Goal: Contribute content

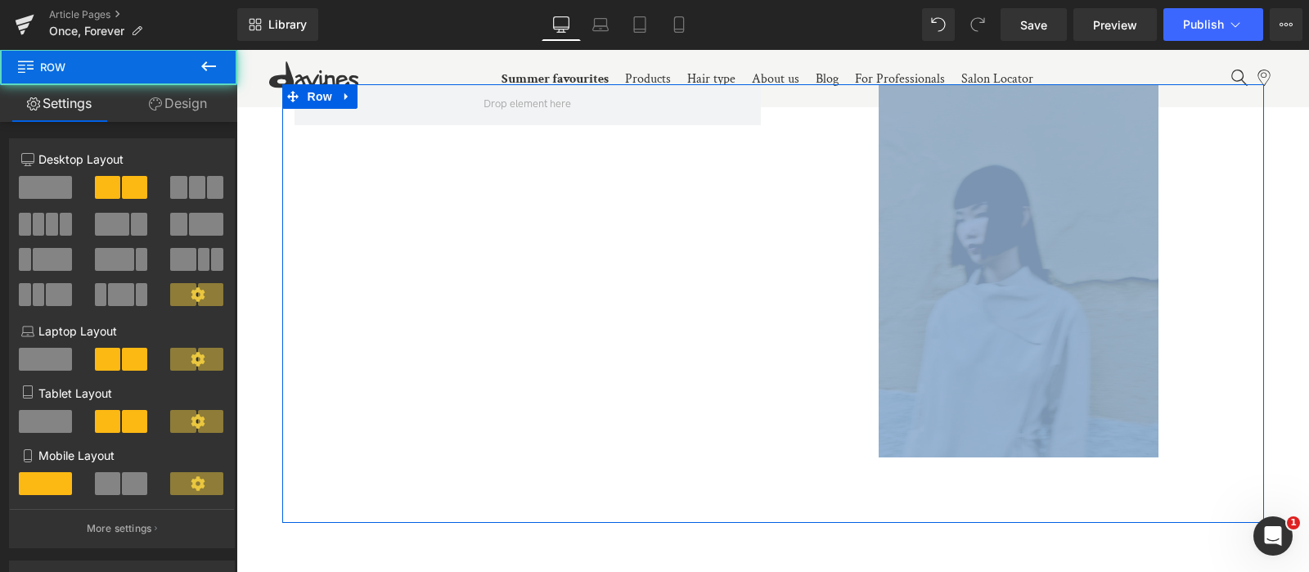
drag, startPoint x: 569, startPoint y: 520, endPoint x: 973, endPoint y: 362, distance: 434.0
click at [973, 362] on div "Image Row 80px" at bounding box center [773, 303] width 982 height 439
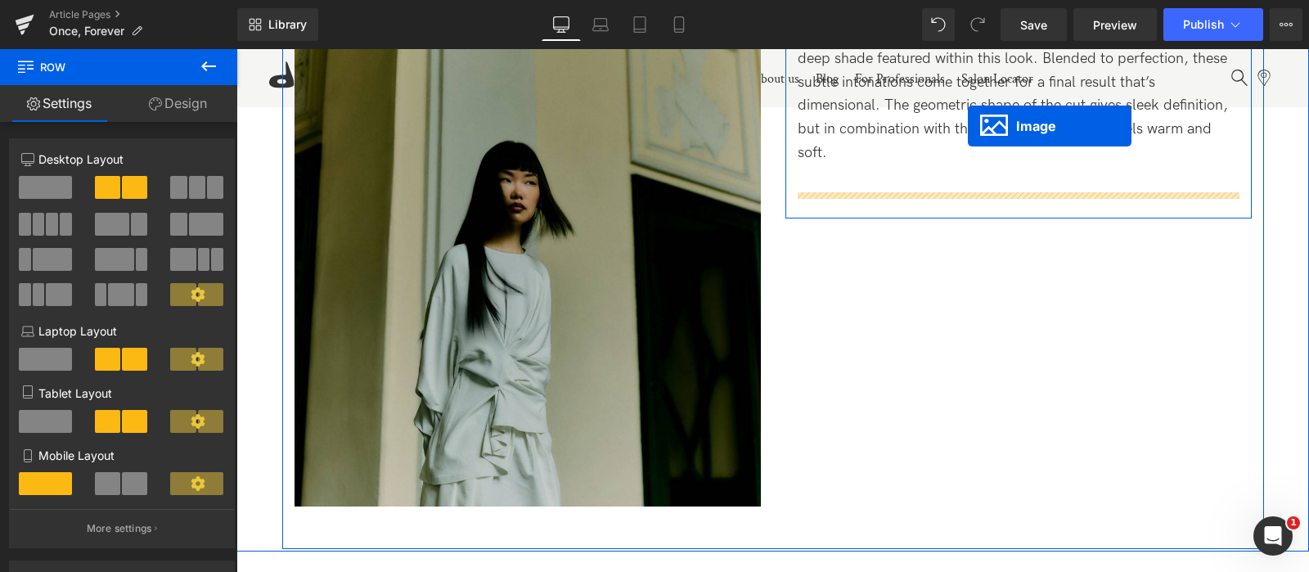
scroll to position [5074, 0]
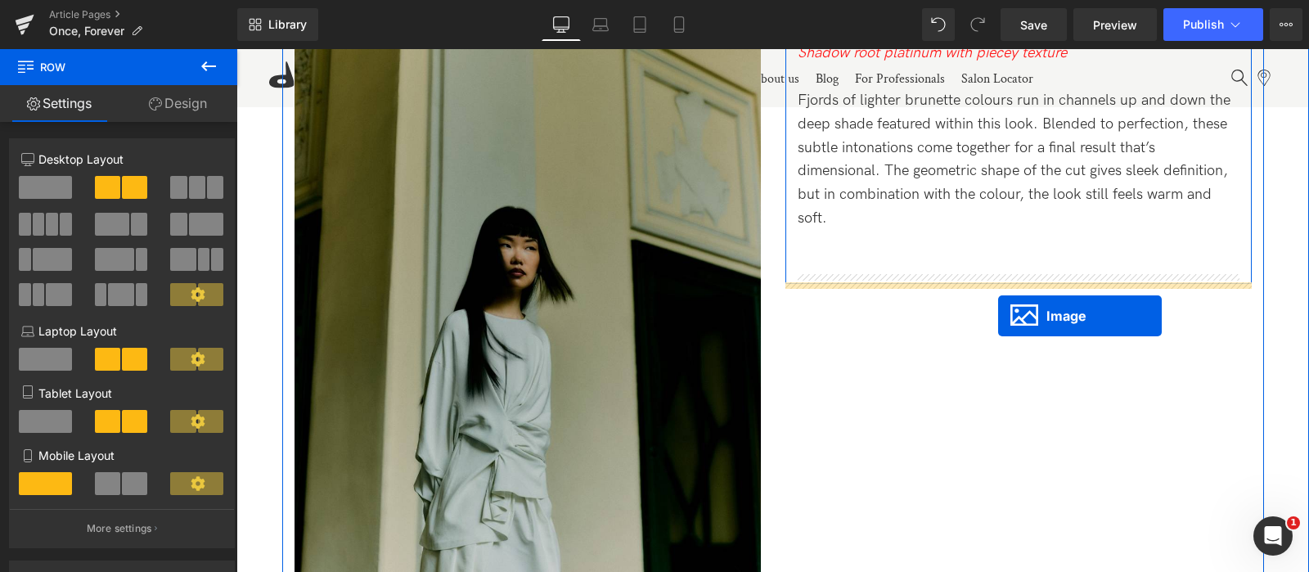
drag, startPoint x: 992, startPoint y: 472, endPoint x: 998, endPoint y: 316, distance: 156.4
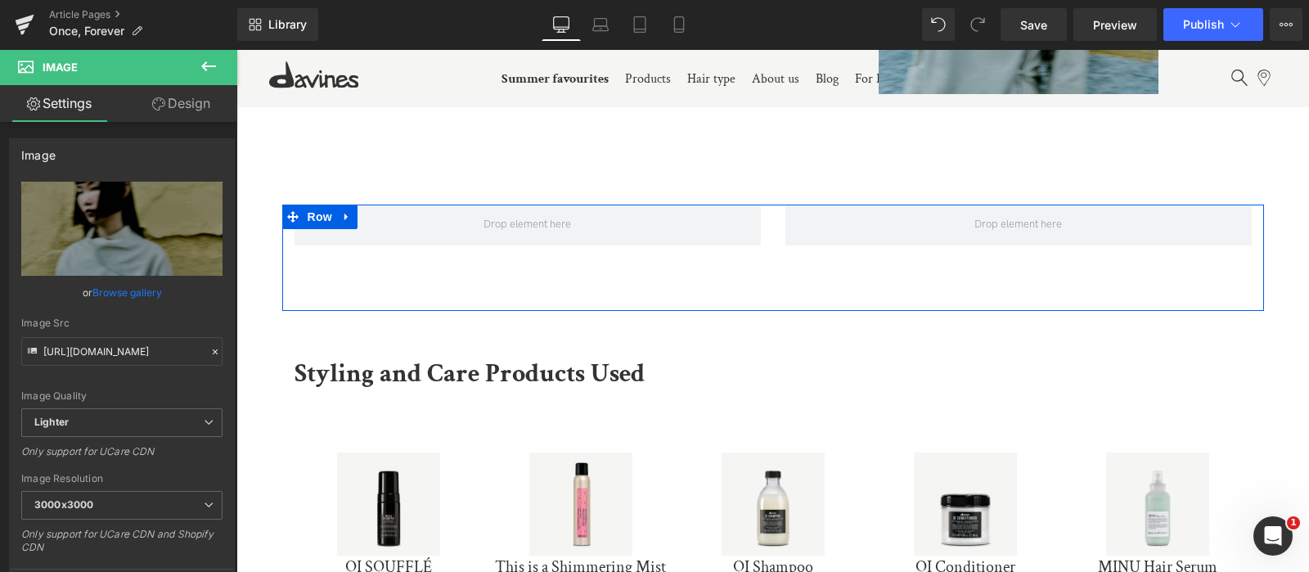
scroll to position [5639, 0]
click at [344, 209] on icon at bounding box center [346, 215] width 11 height 12
click at [391, 216] on icon at bounding box center [389, 214] width 11 height 11
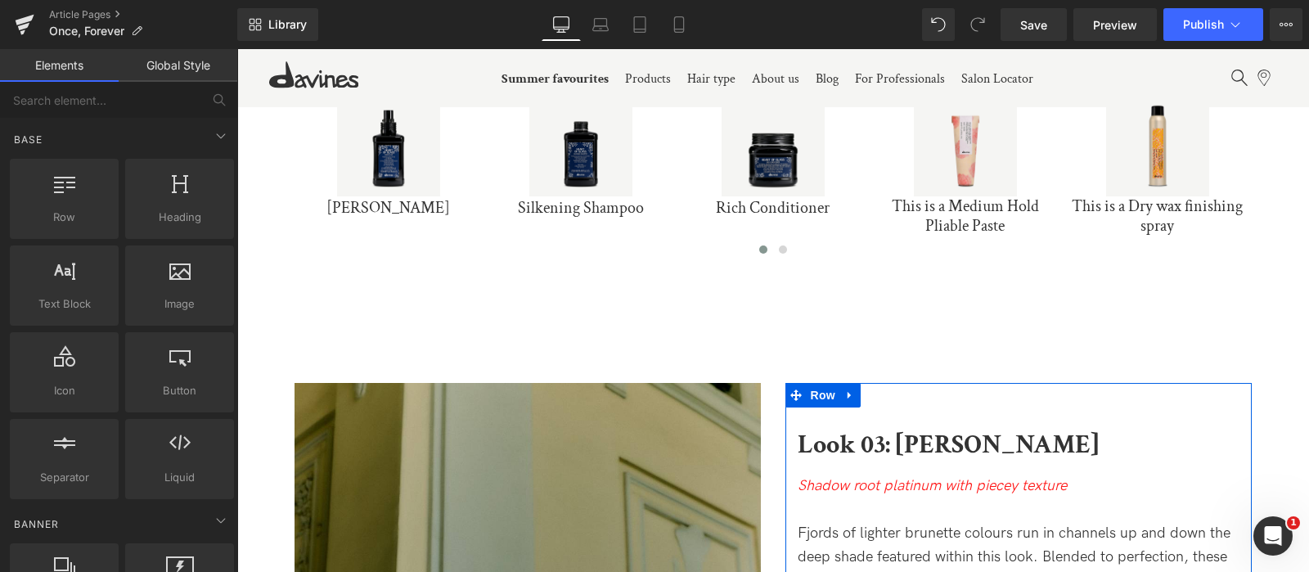
scroll to position [4648, 0]
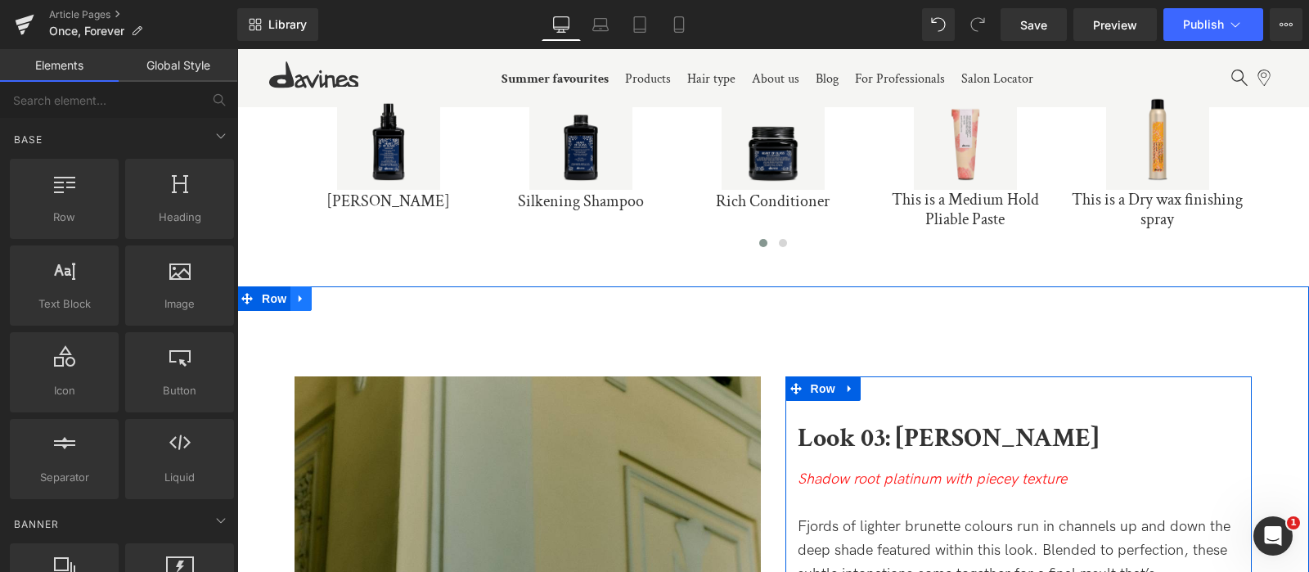
click at [298, 293] on icon at bounding box center [300, 299] width 11 height 12
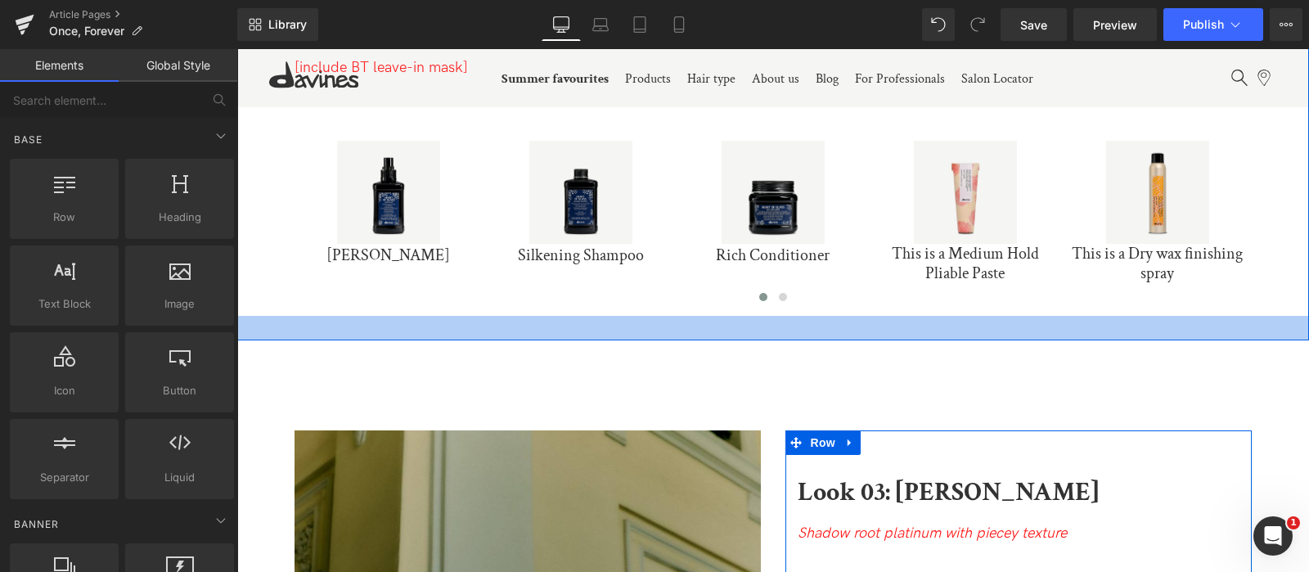
scroll to position [4629, 0]
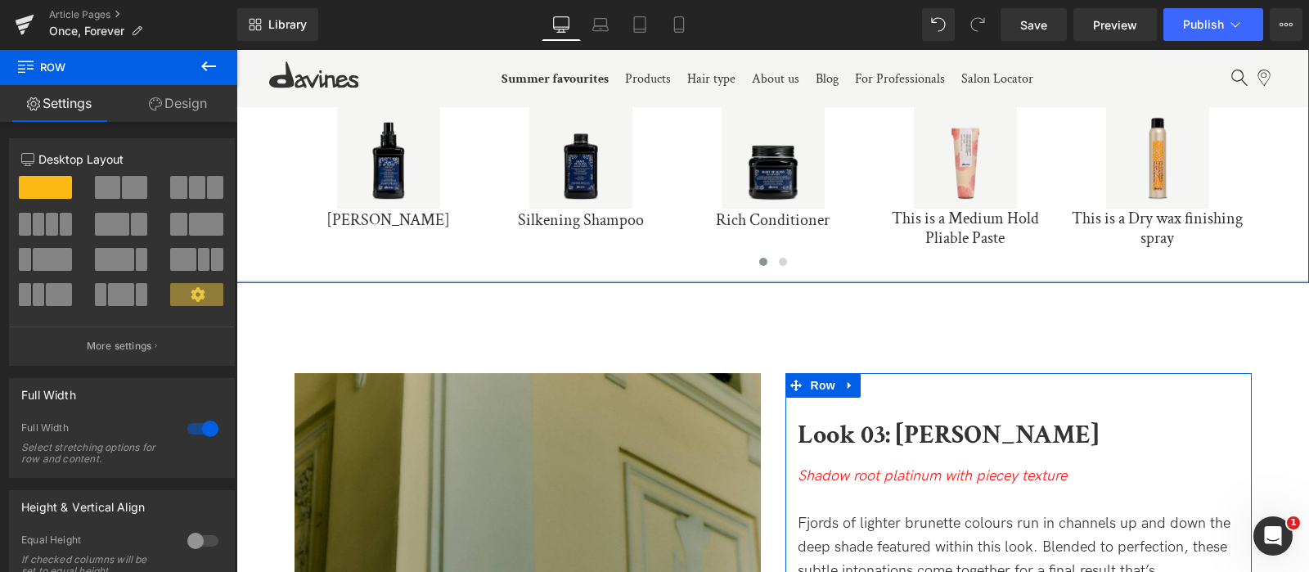
drag, startPoint x: 438, startPoint y: 296, endPoint x: 431, endPoint y: 273, distance: 23.8
click at [431, 273] on div "Styling and Care Products Used Text Block [include BT leave-in mask] Text Block…" at bounding box center [772, 95] width 1073 height 375
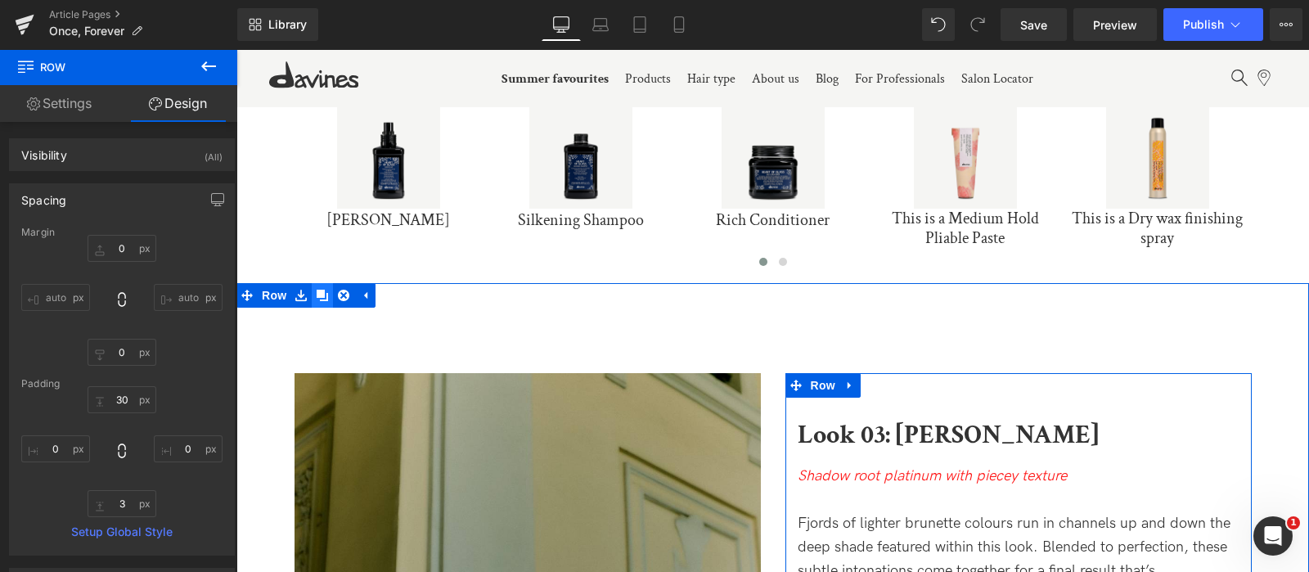
click at [318, 292] on icon at bounding box center [322, 295] width 11 height 11
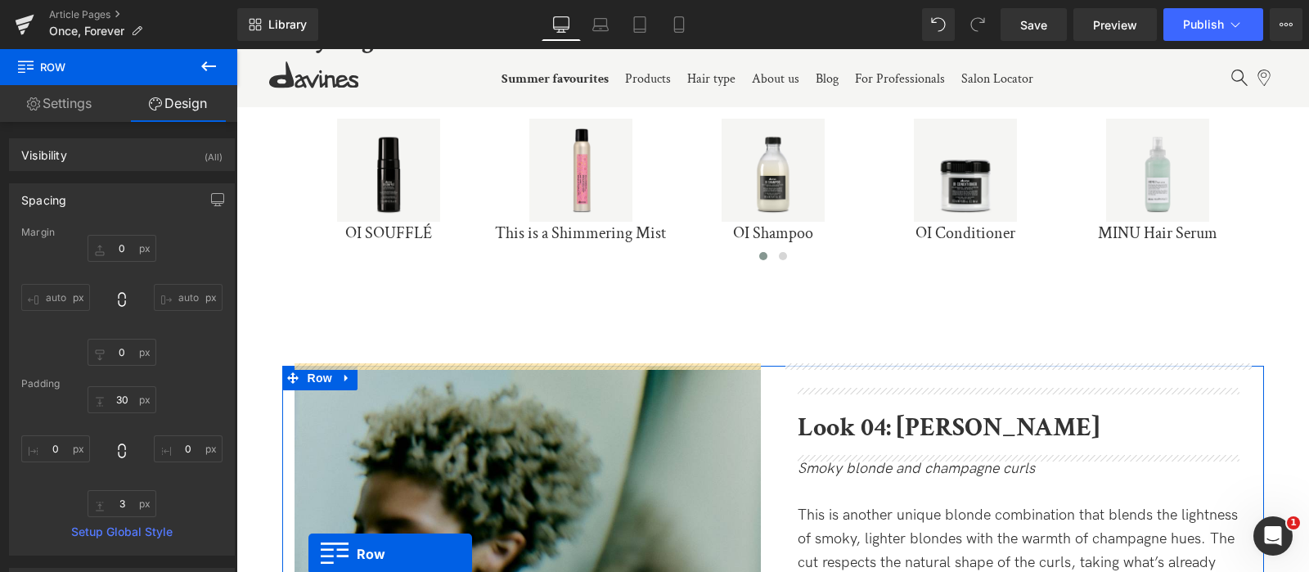
scroll to position [5851, 0]
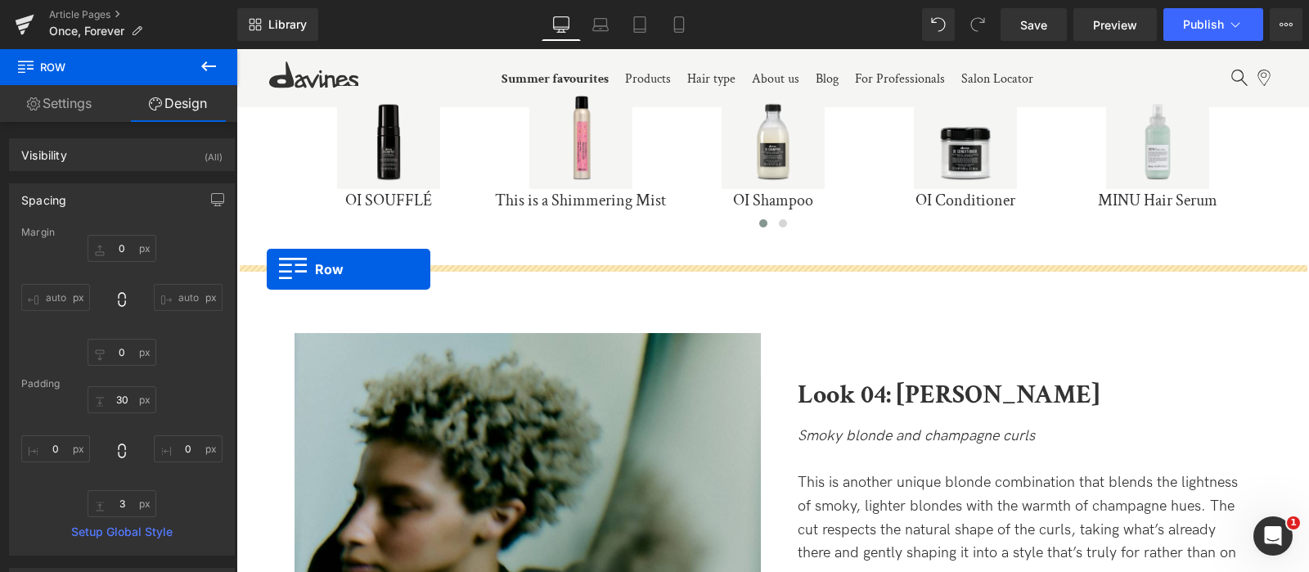
drag, startPoint x: 245, startPoint y: 133, endPoint x: 267, endPoint y: 271, distance: 140.1
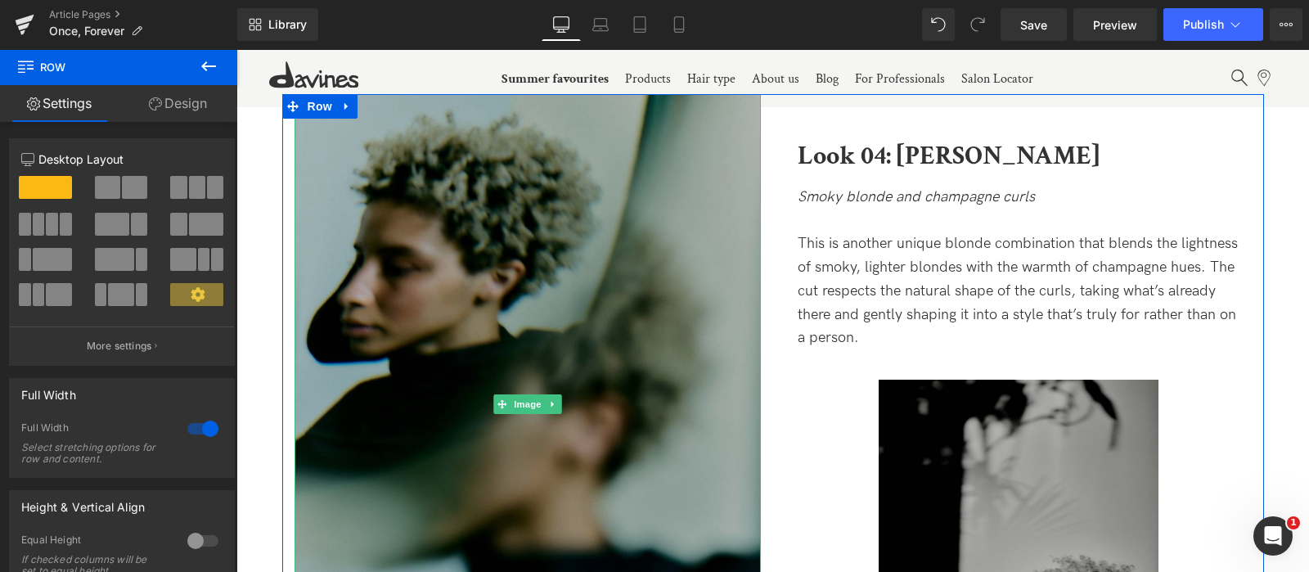
scroll to position [6896, 0]
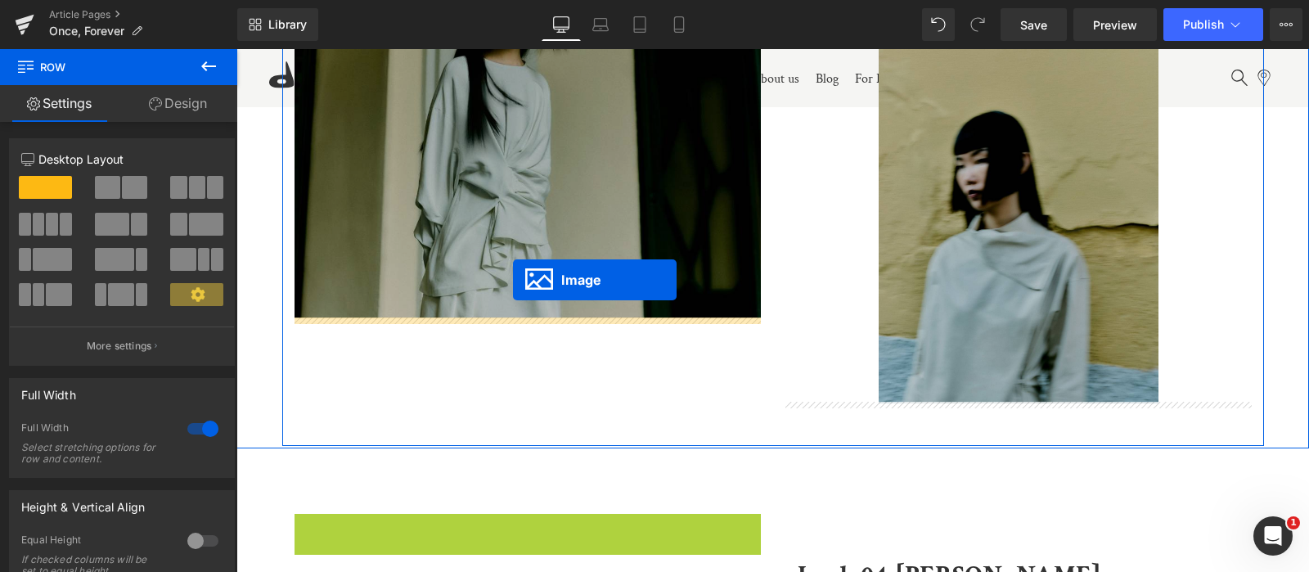
drag, startPoint x: 502, startPoint y: 397, endPoint x: 513, endPoint y: 280, distance: 117.6
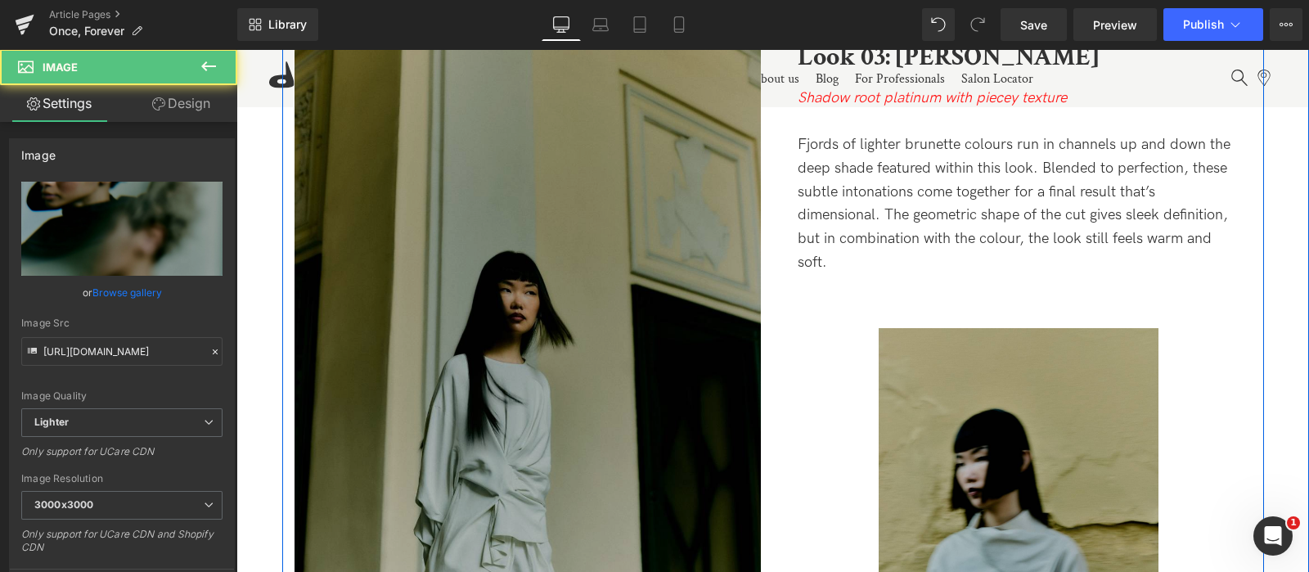
scroll to position [6156, 0]
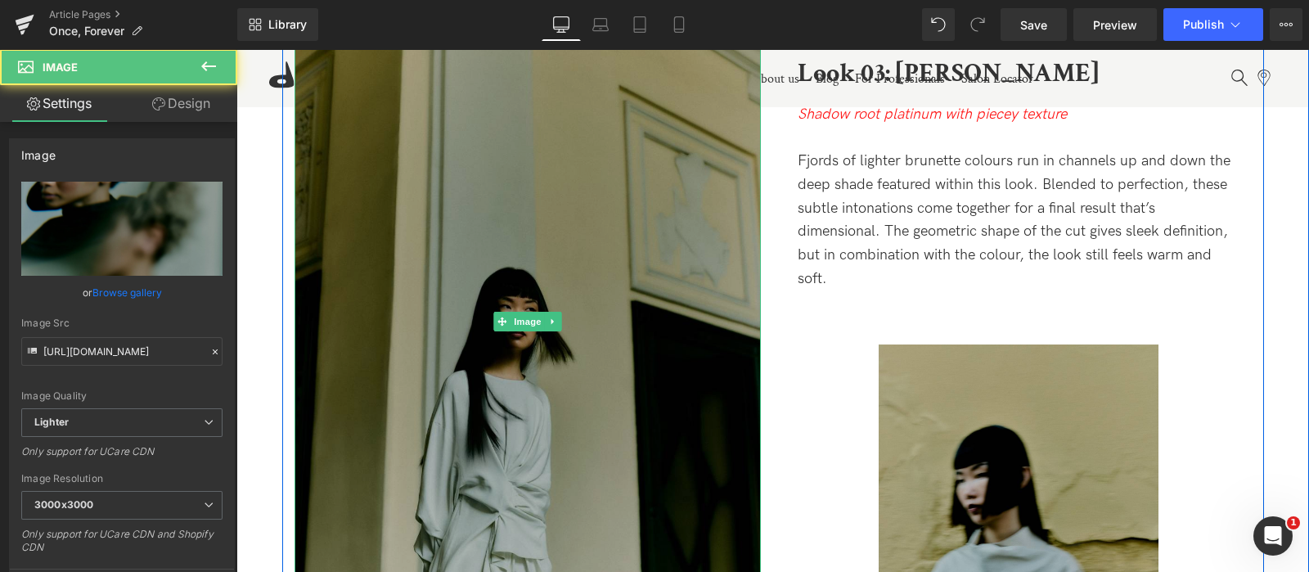
click at [565, 202] on img at bounding box center [528, 322] width 466 height 622
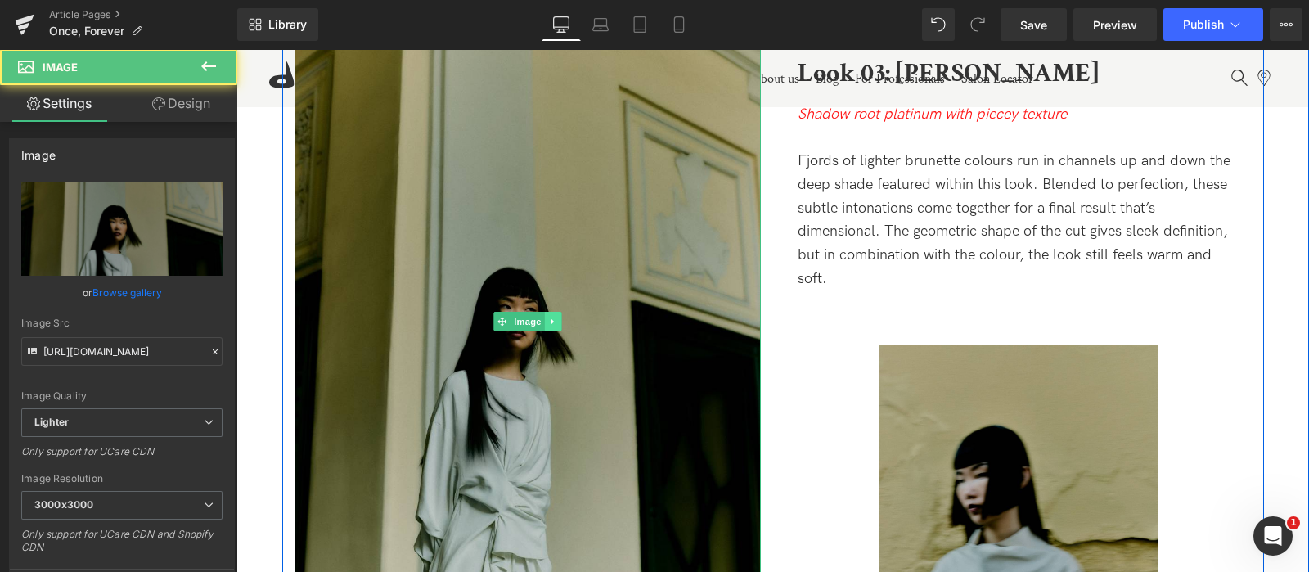
click at [552, 321] on icon at bounding box center [552, 322] width 9 height 10
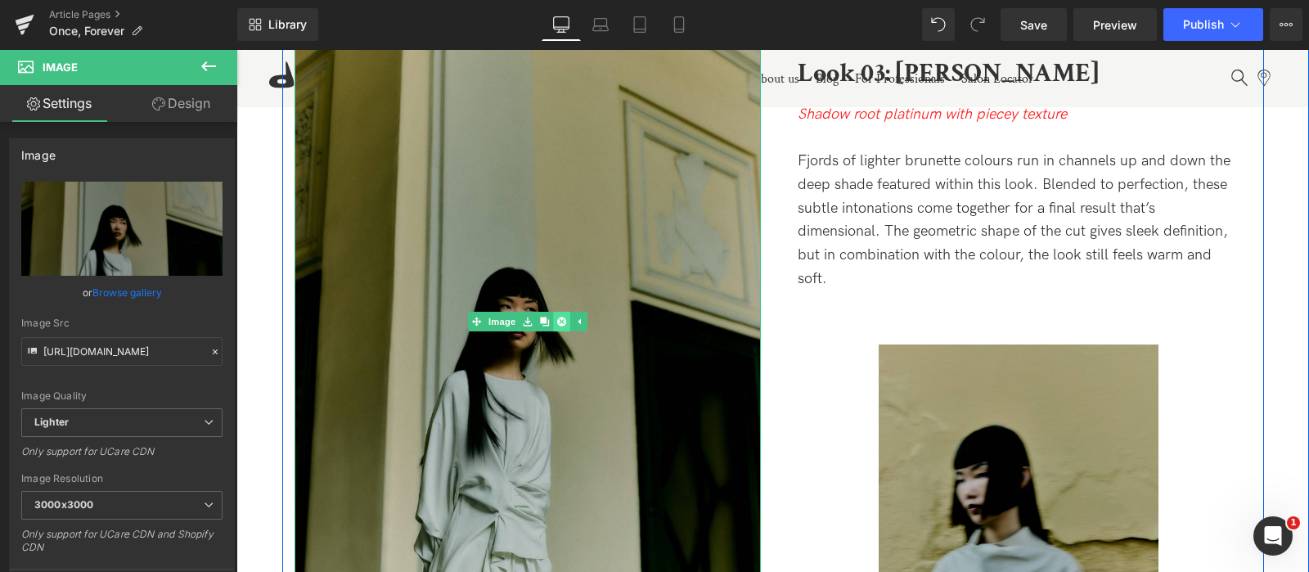
click at [563, 322] on icon at bounding box center [560, 322] width 9 height 9
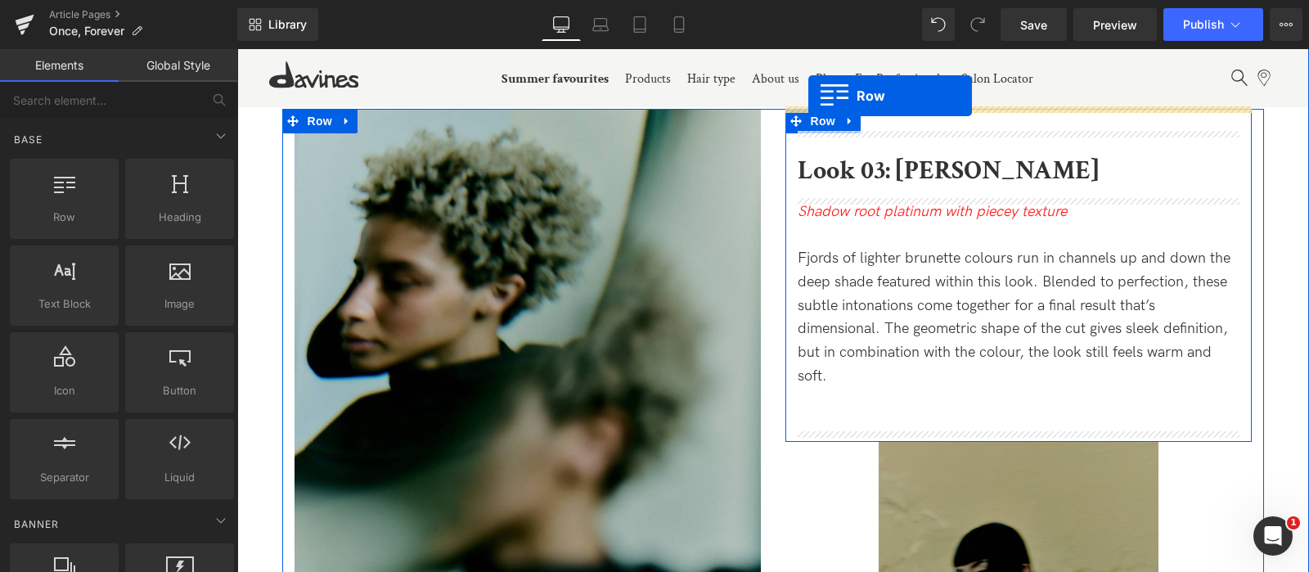
scroll to position [6026, 0]
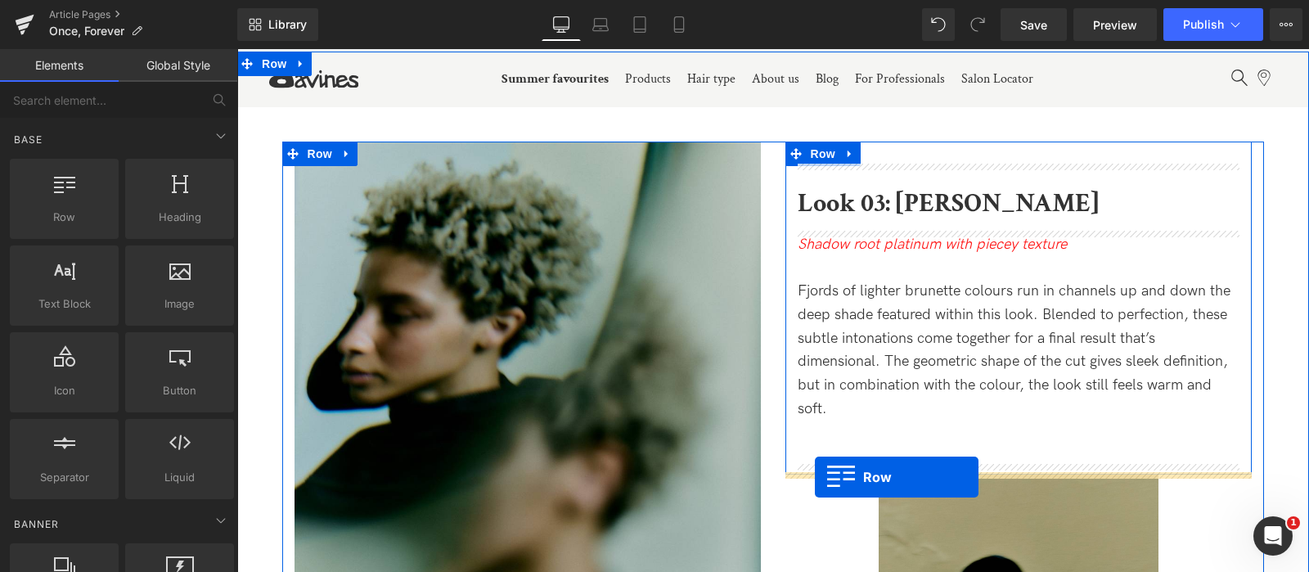
drag, startPoint x: 797, startPoint y: 268, endPoint x: 815, endPoint y: 475, distance: 208.6
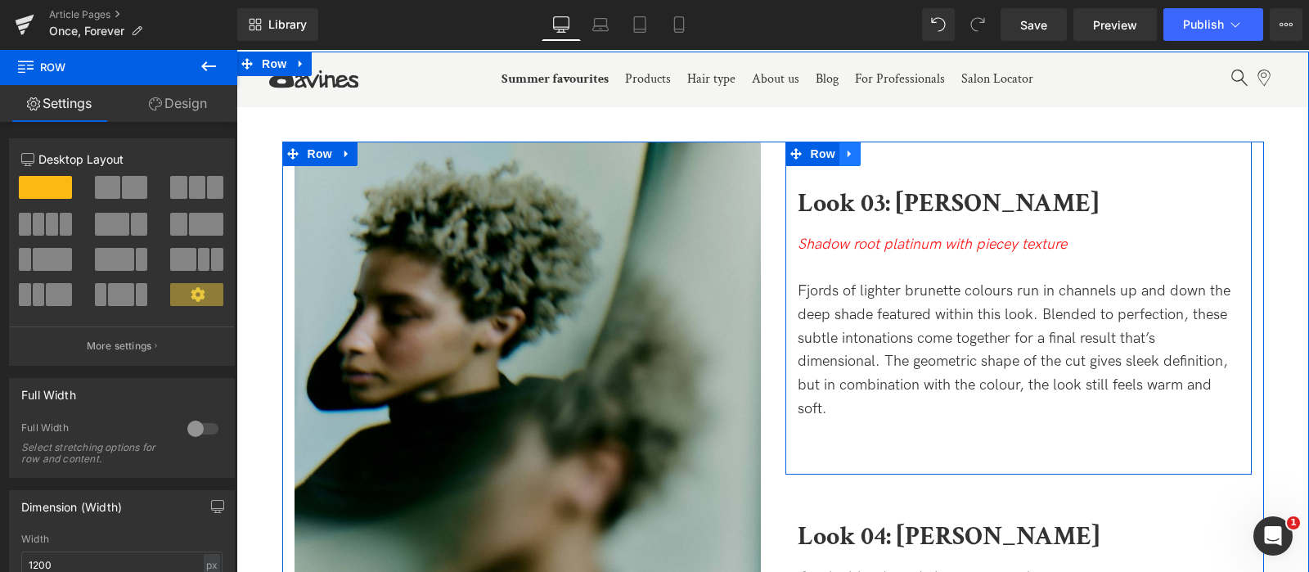
click at [848, 153] on icon at bounding box center [849, 153] width 3 height 7
click at [887, 157] on icon at bounding box center [892, 153] width 11 height 12
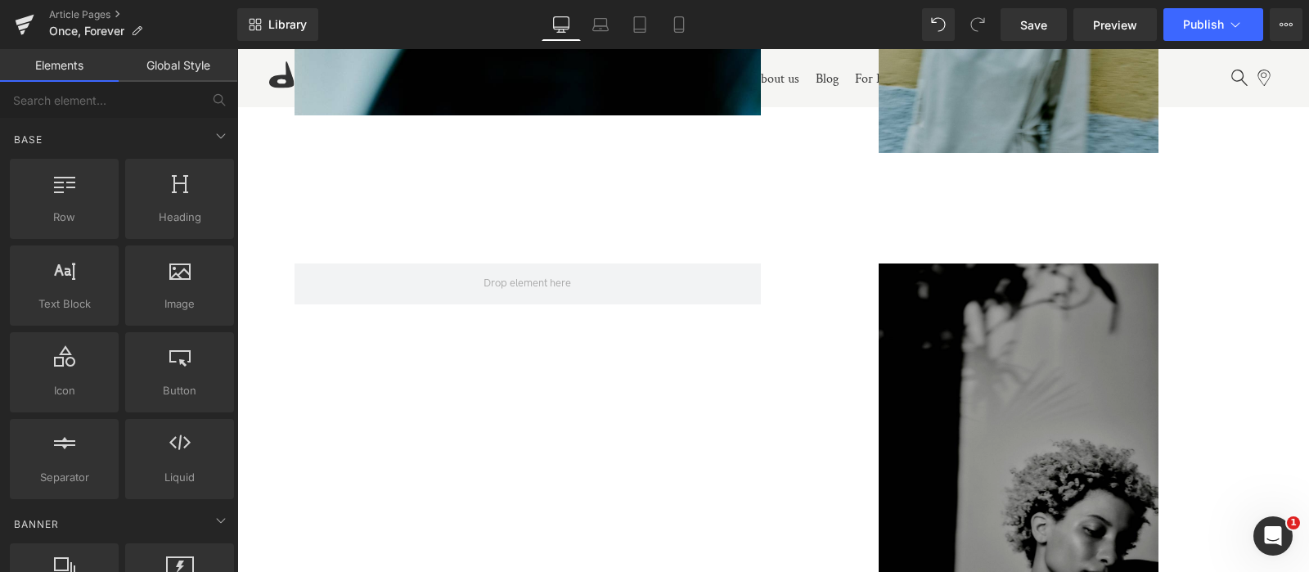
scroll to position [6678, 0]
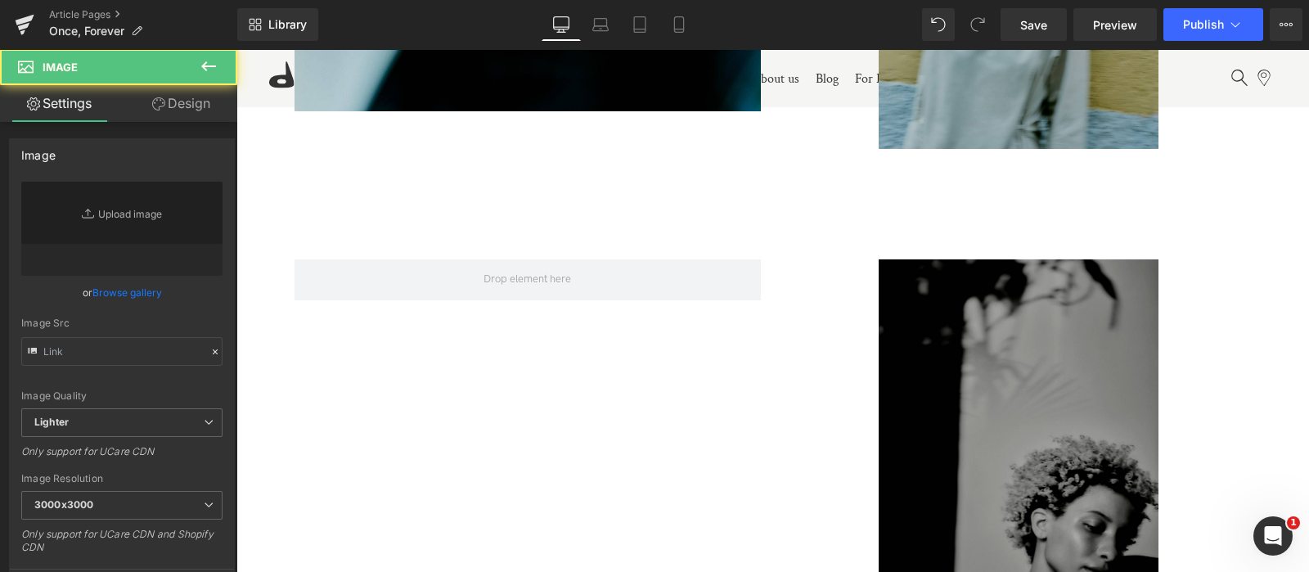
click at [1006, 369] on img at bounding box center [1019, 445] width 280 height 373
type input "[URL][DOMAIN_NAME]"
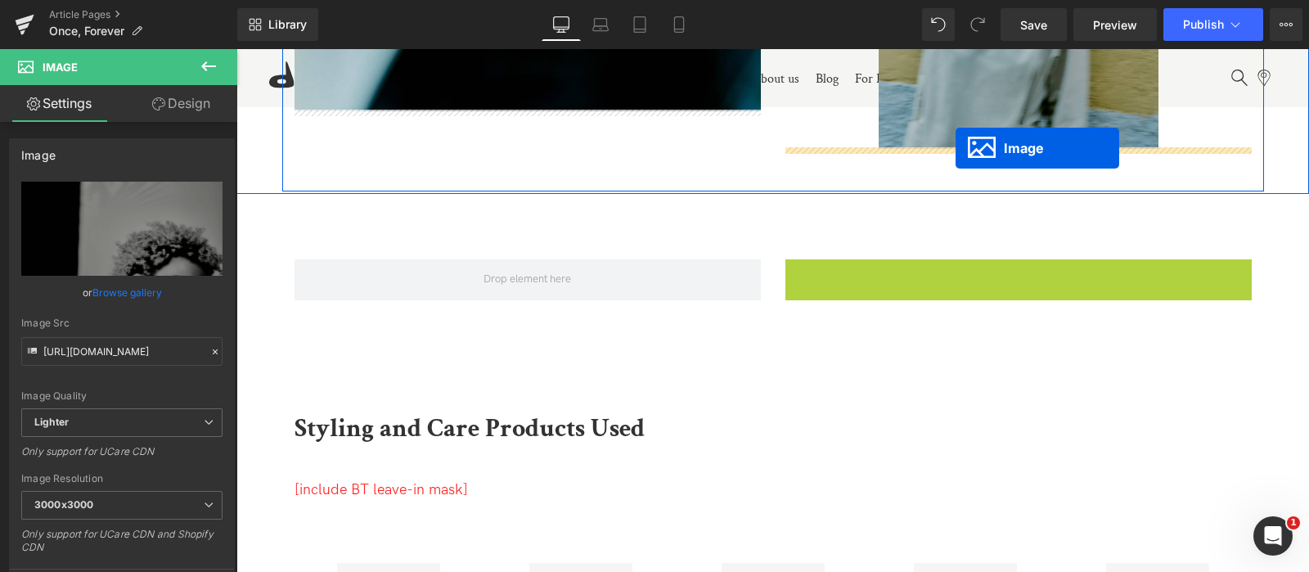
drag, startPoint x: 989, startPoint y: 444, endPoint x: 956, endPoint y: 149, distance: 296.4
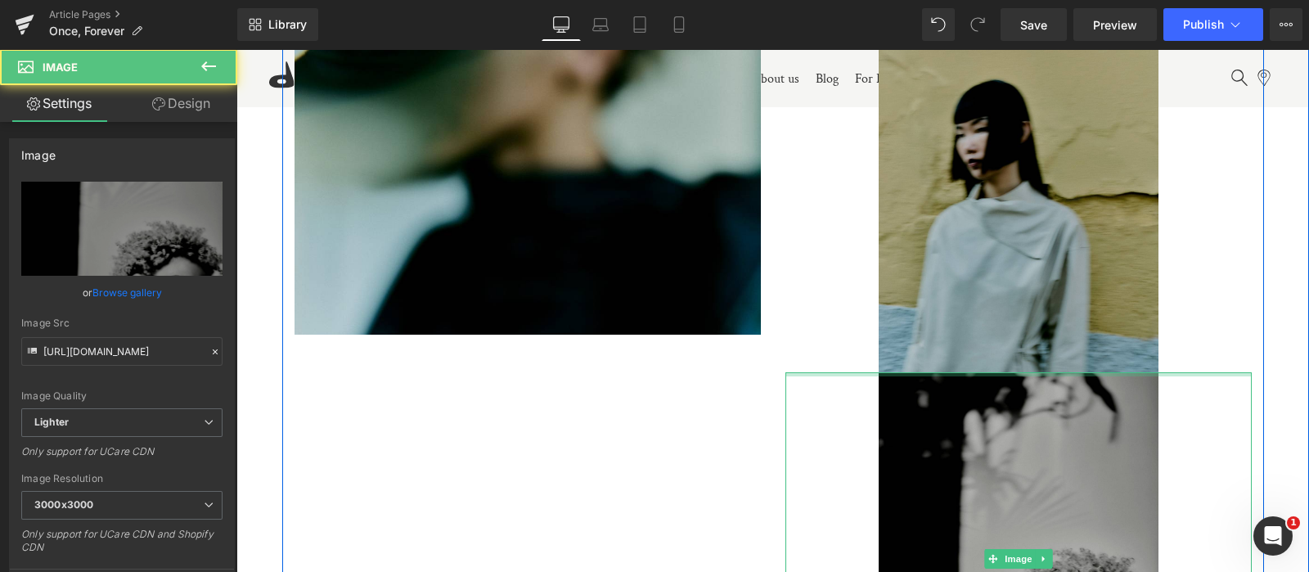
scroll to position [6451, 0]
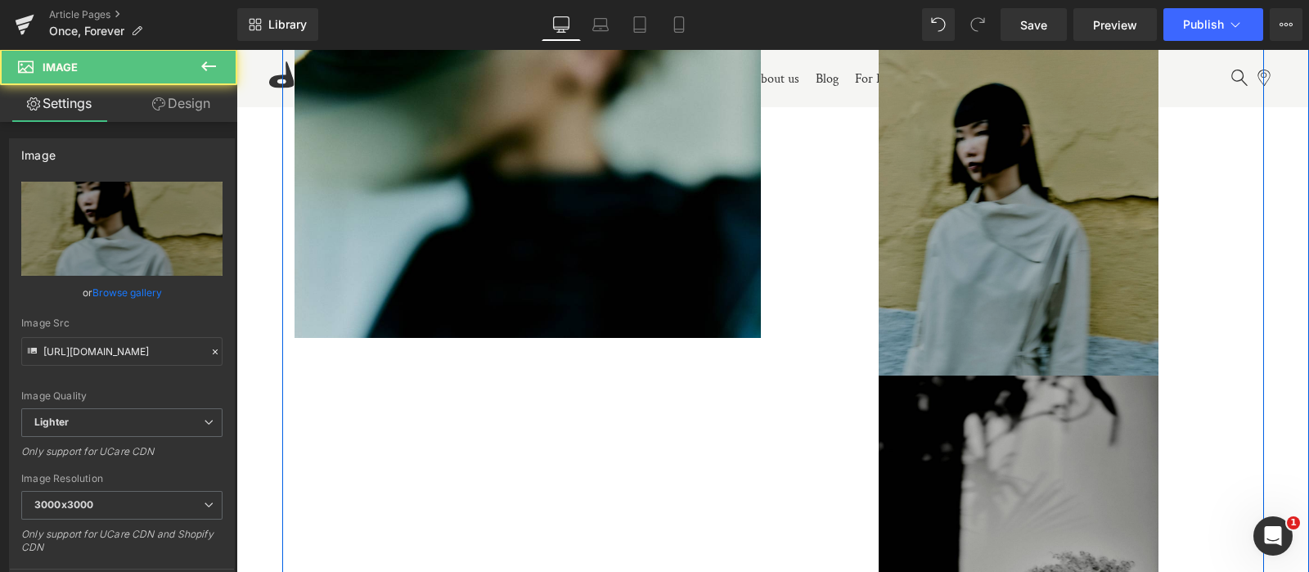
click at [1029, 190] on div "Image" at bounding box center [1019, 188] width 466 height 373
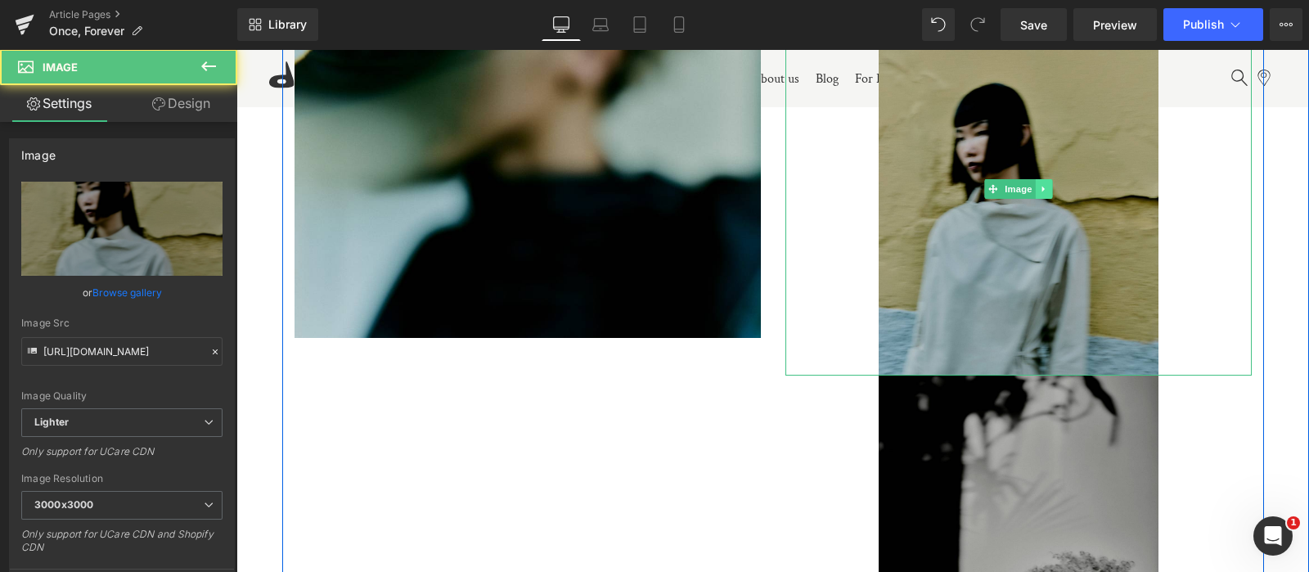
click at [1042, 190] on icon at bounding box center [1043, 190] width 2 height 6
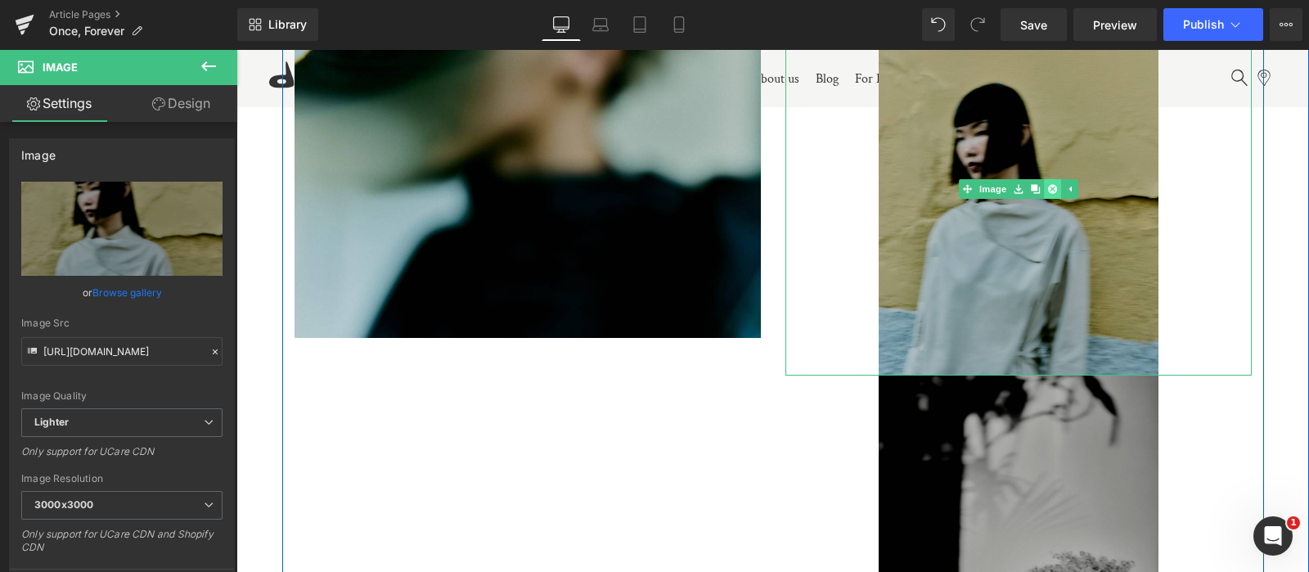
click at [1050, 191] on icon at bounding box center [1051, 188] width 9 height 9
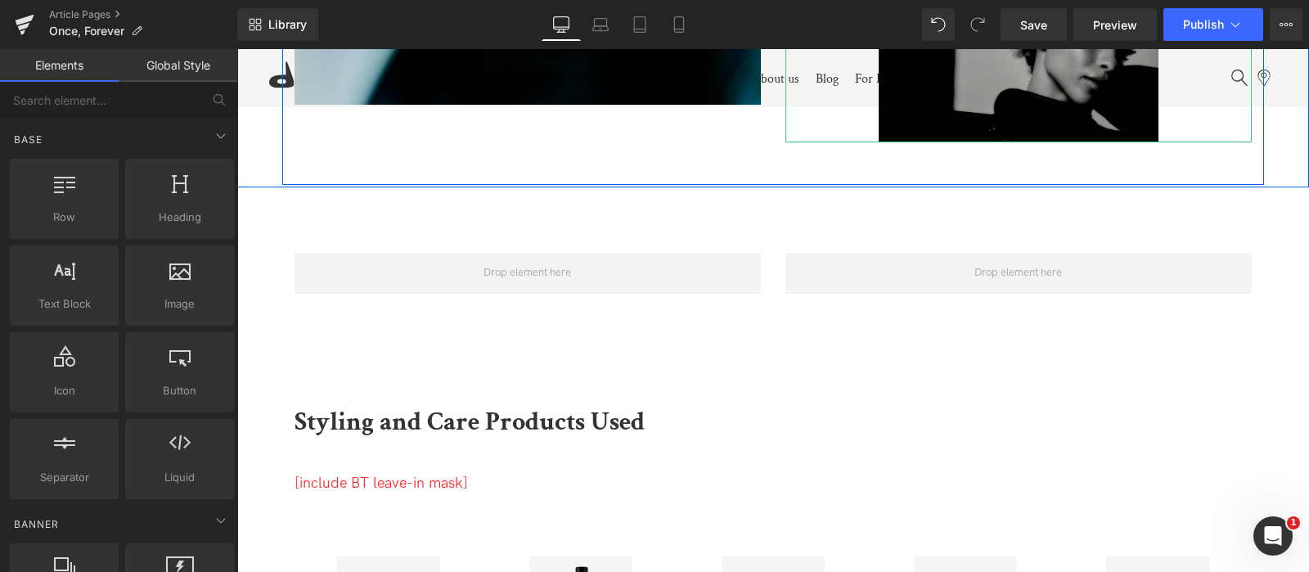
scroll to position [6690, 0]
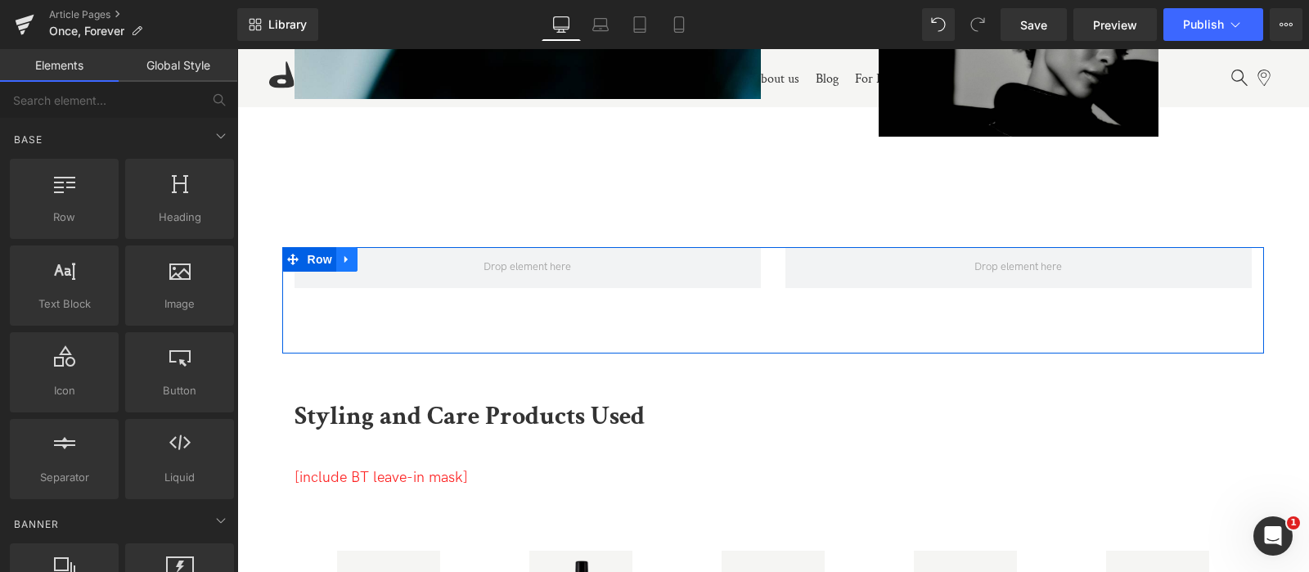
click at [345, 261] on icon at bounding box center [346, 259] width 11 height 12
click at [386, 261] on icon at bounding box center [389, 259] width 11 height 11
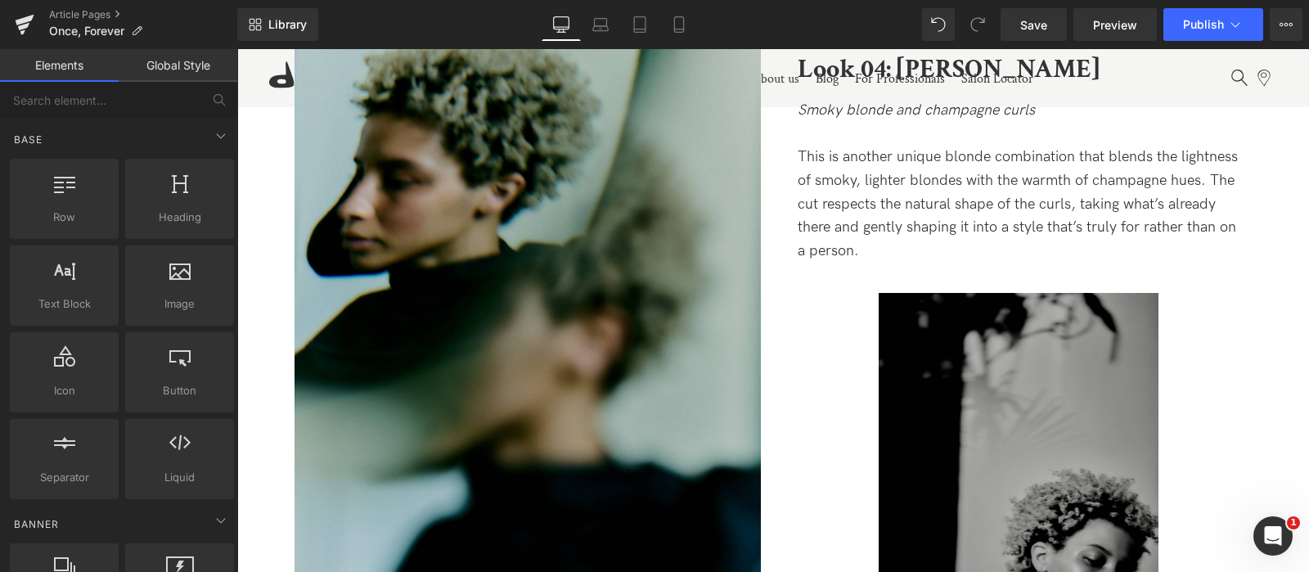
scroll to position [5849, 0]
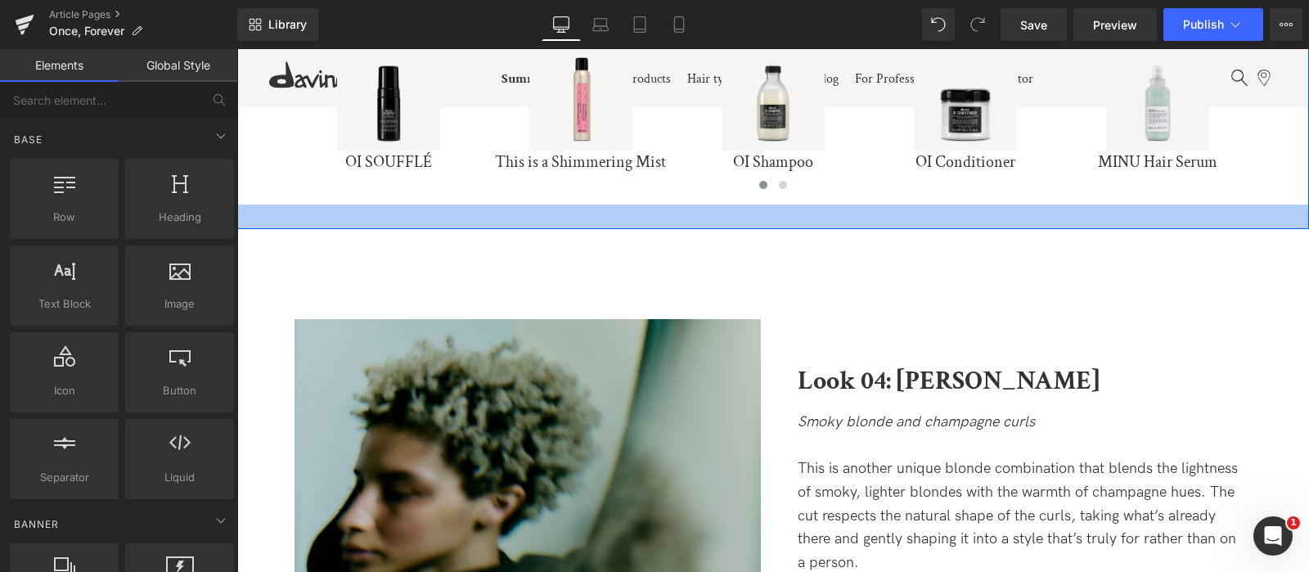
click at [294, 226] on div at bounding box center [772, 217] width 1073 height 25
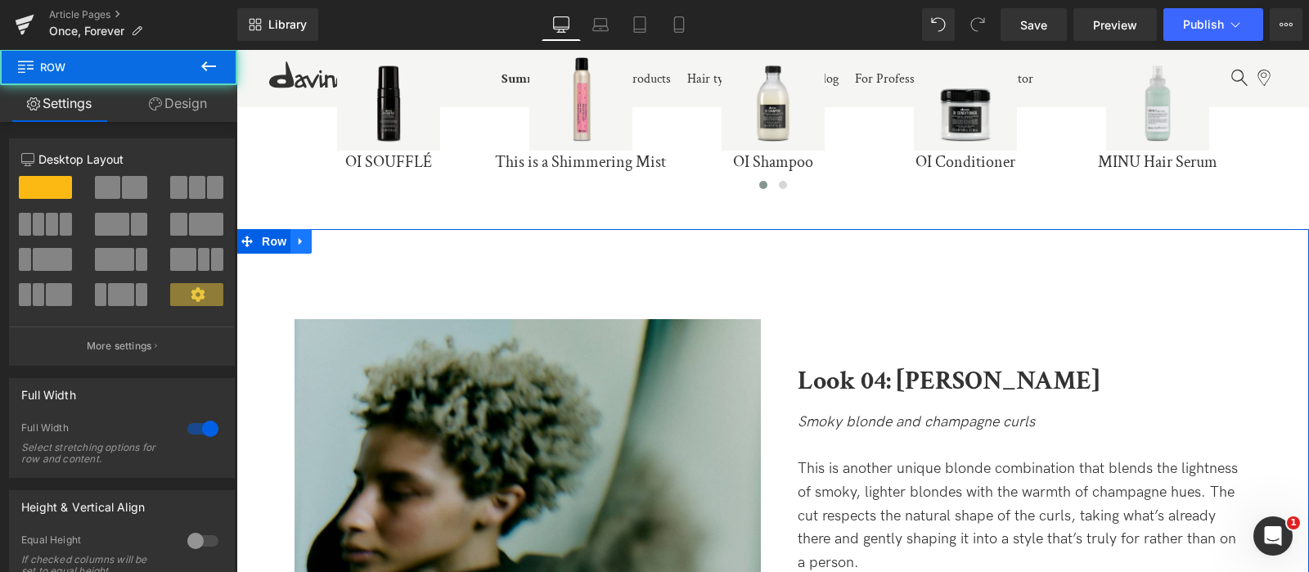
click at [298, 235] on icon at bounding box center [300, 241] width 11 height 12
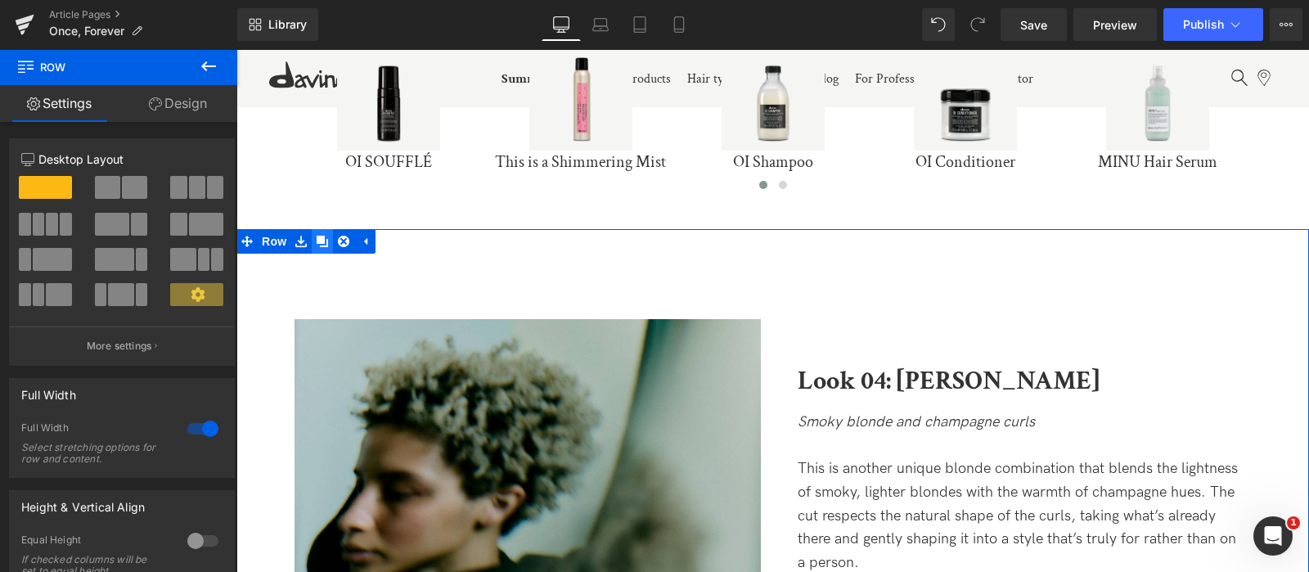
click at [327, 235] on link at bounding box center [322, 241] width 21 height 25
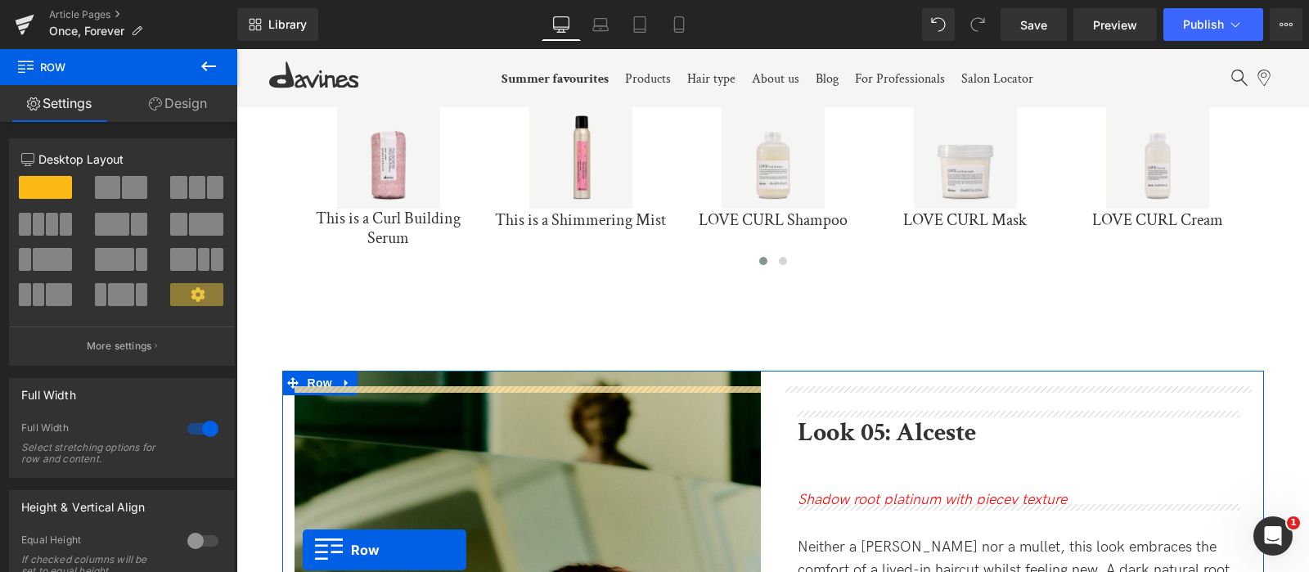
scroll to position [7102, 0]
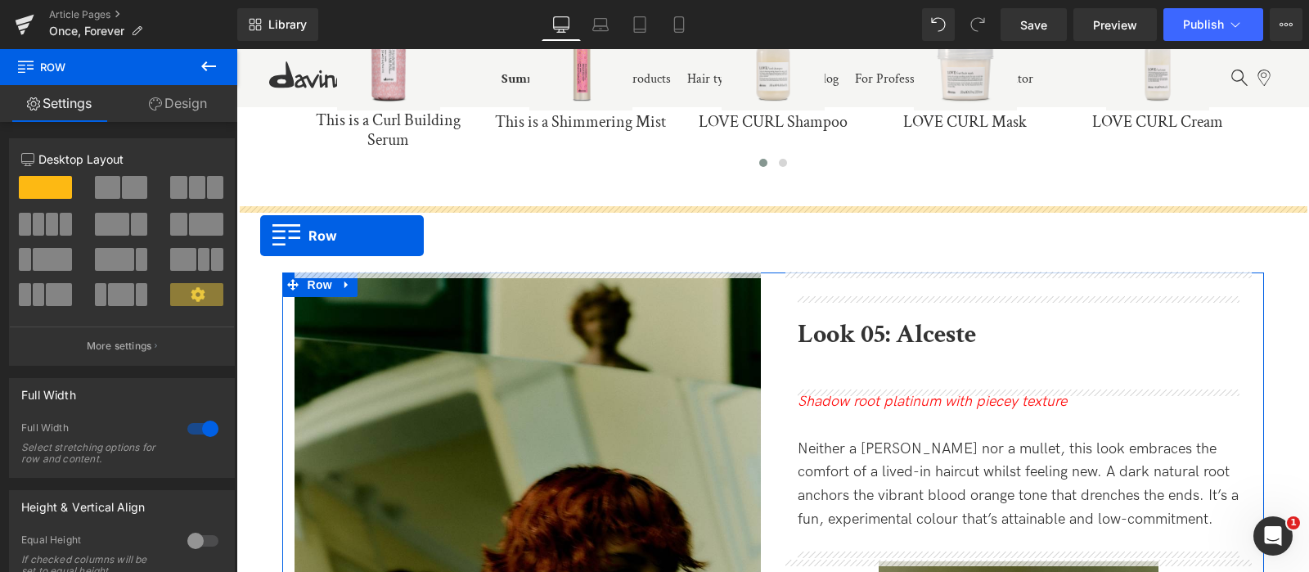
drag, startPoint x: 246, startPoint y: 162, endPoint x: 259, endPoint y: 236, distance: 74.8
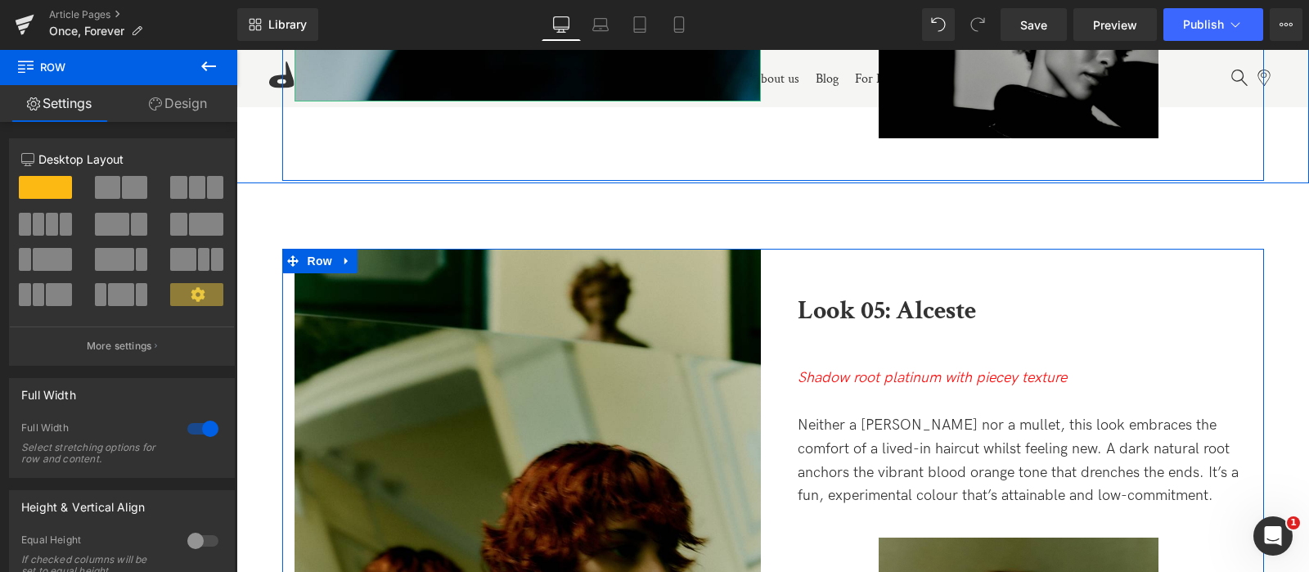
scroll to position [7881, 0]
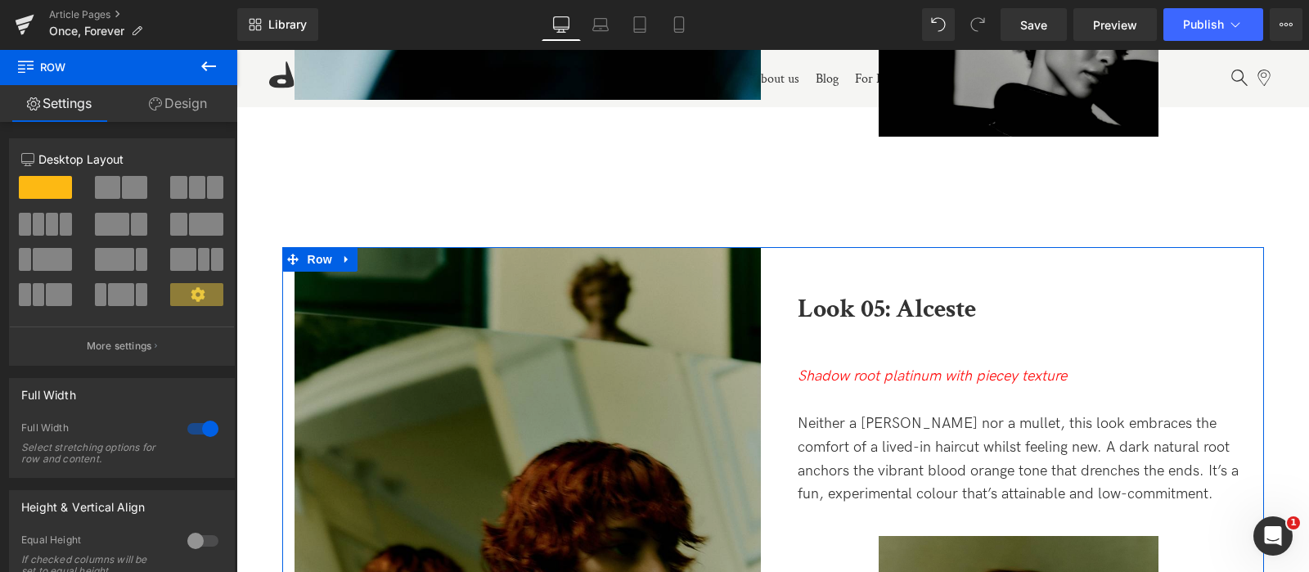
click at [558, 457] on img at bounding box center [528, 558] width 466 height 622
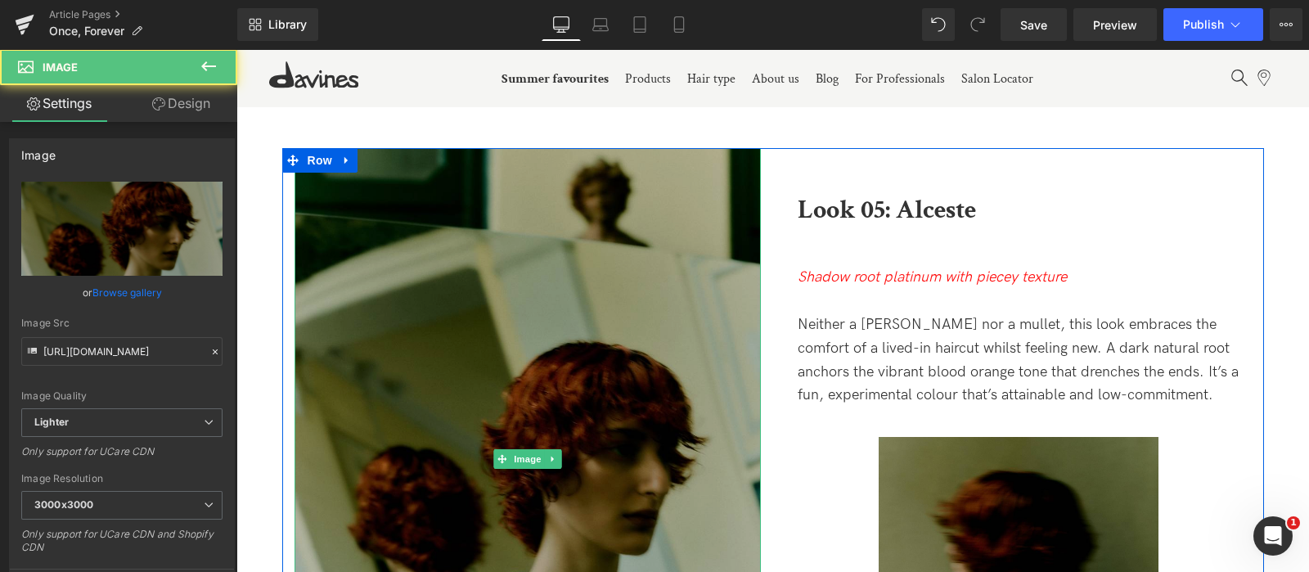
scroll to position [7981, 0]
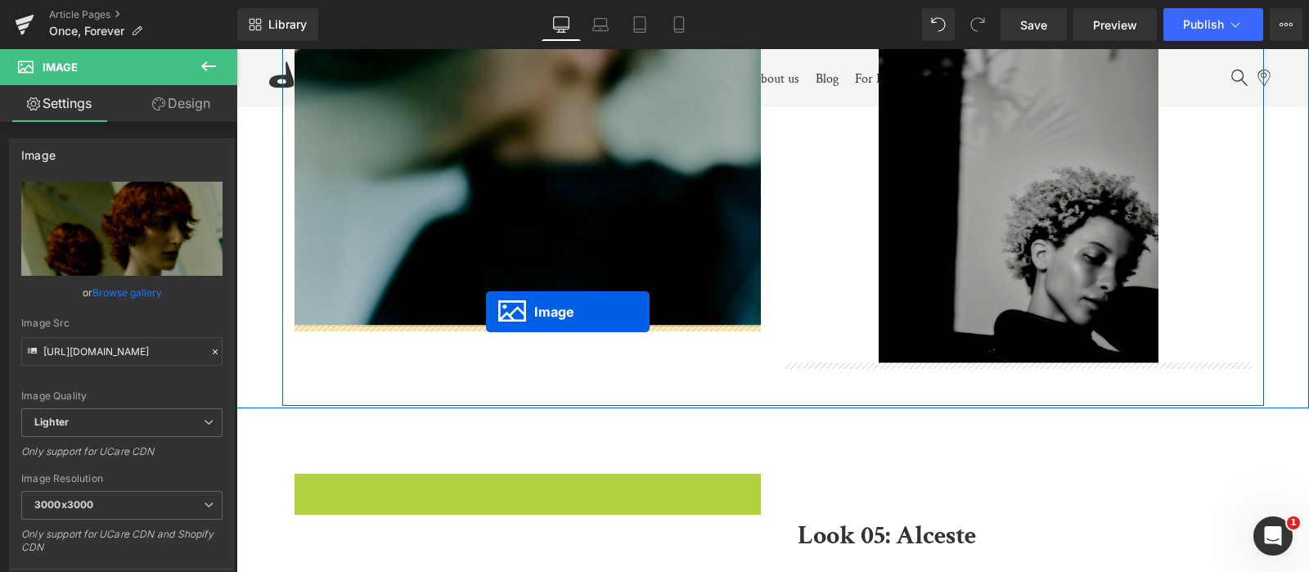
drag, startPoint x: 499, startPoint y: 455, endPoint x: 486, endPoint y: 313, distance: 143.0
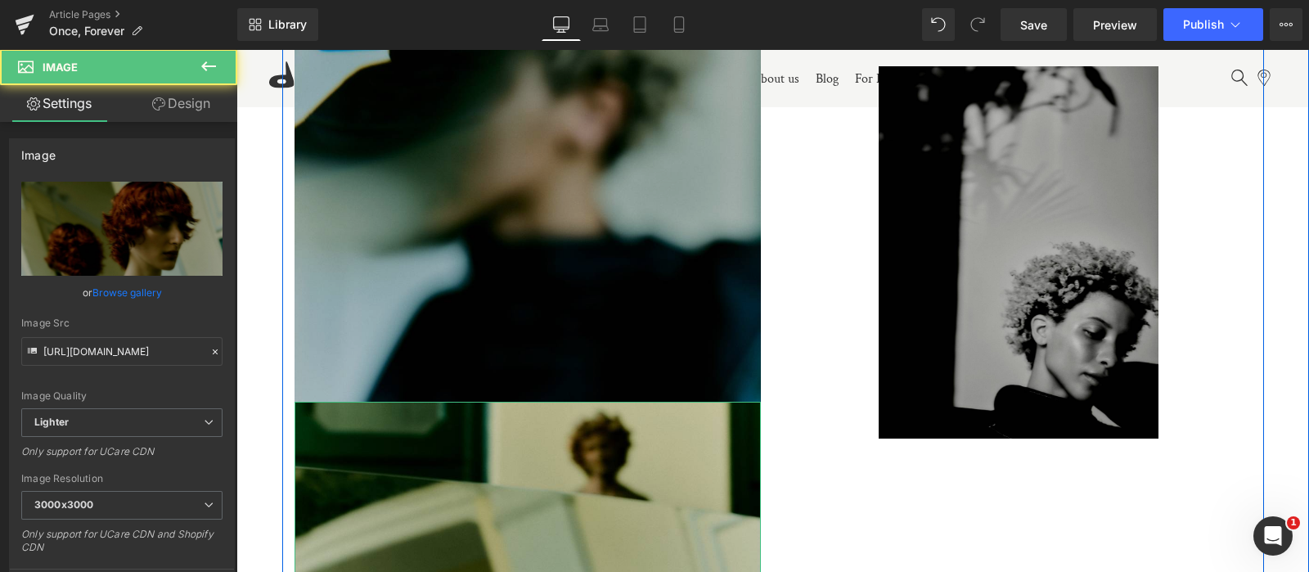
scroll to position [7572, 0]
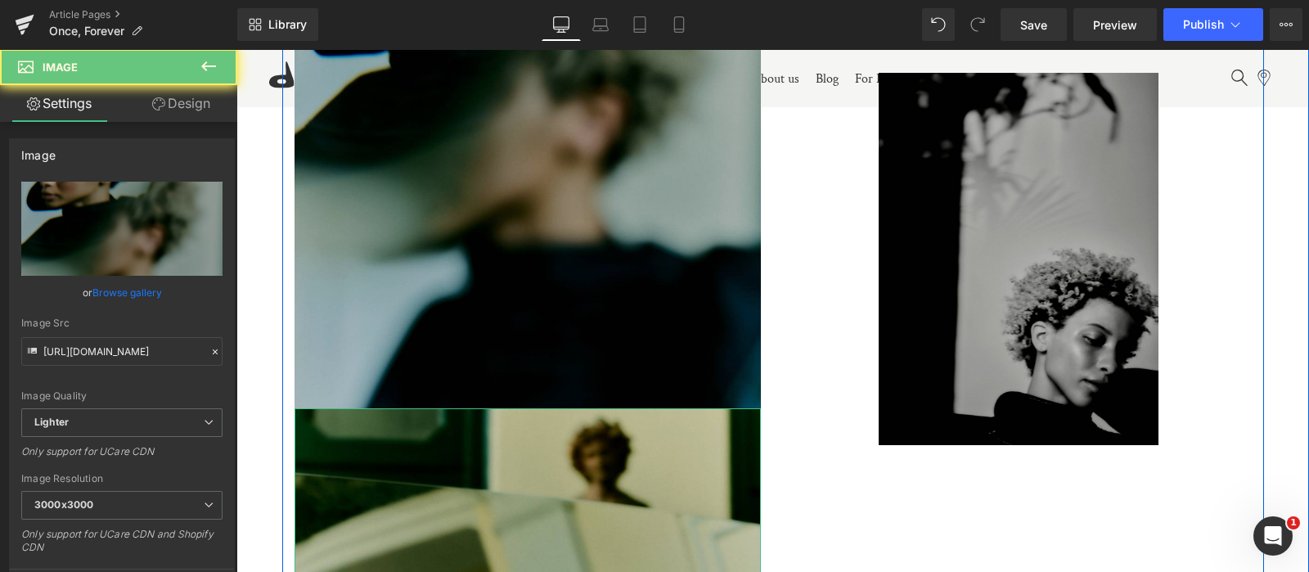
click at [547, 250] on img at bounding box center [528, 97] width 466 height 622
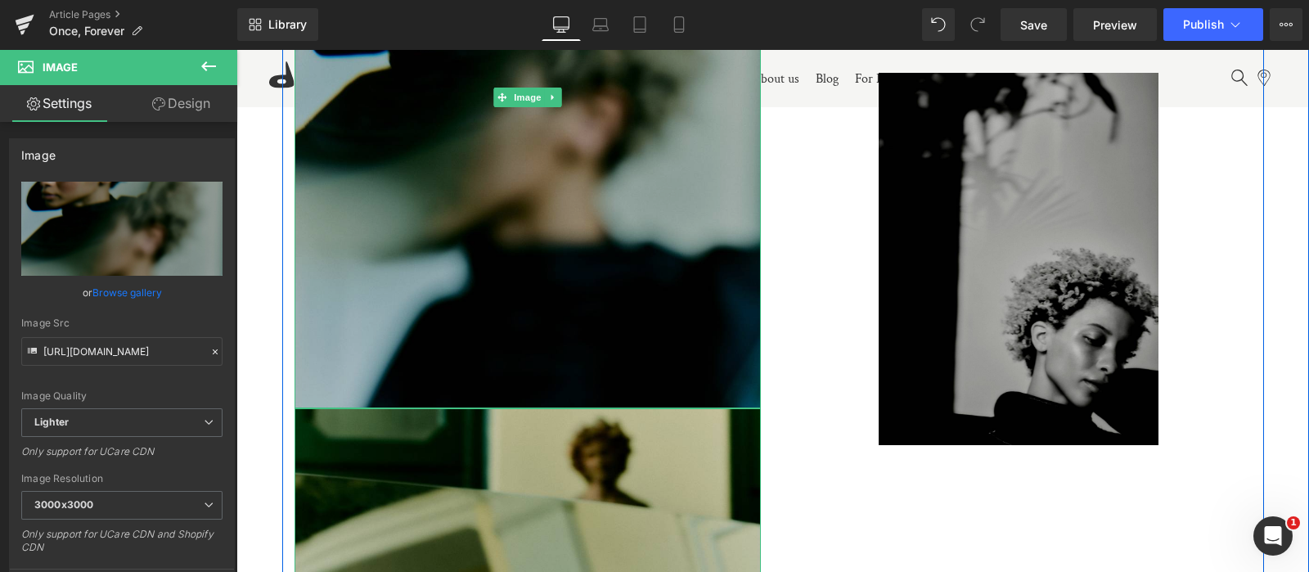
scroll to position [7538, 0]
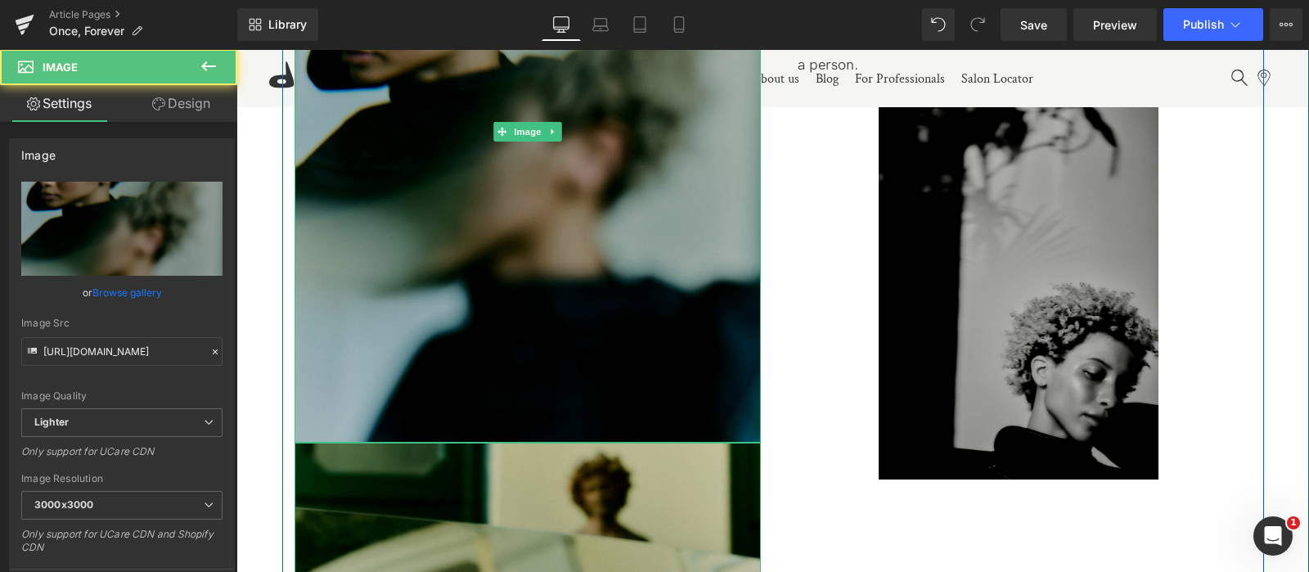
click at [547, 118] on img at bounding box center [528, 132] width 466 height 622
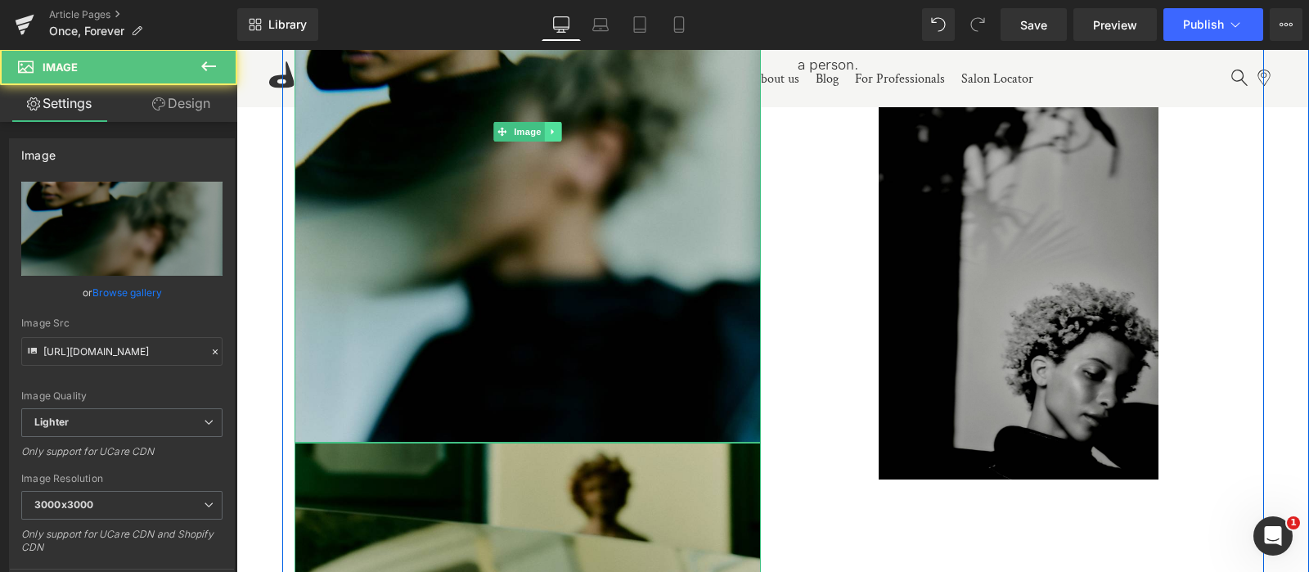
click at [556, 131] on link at bounding box center [552, 132] width 17 height 20
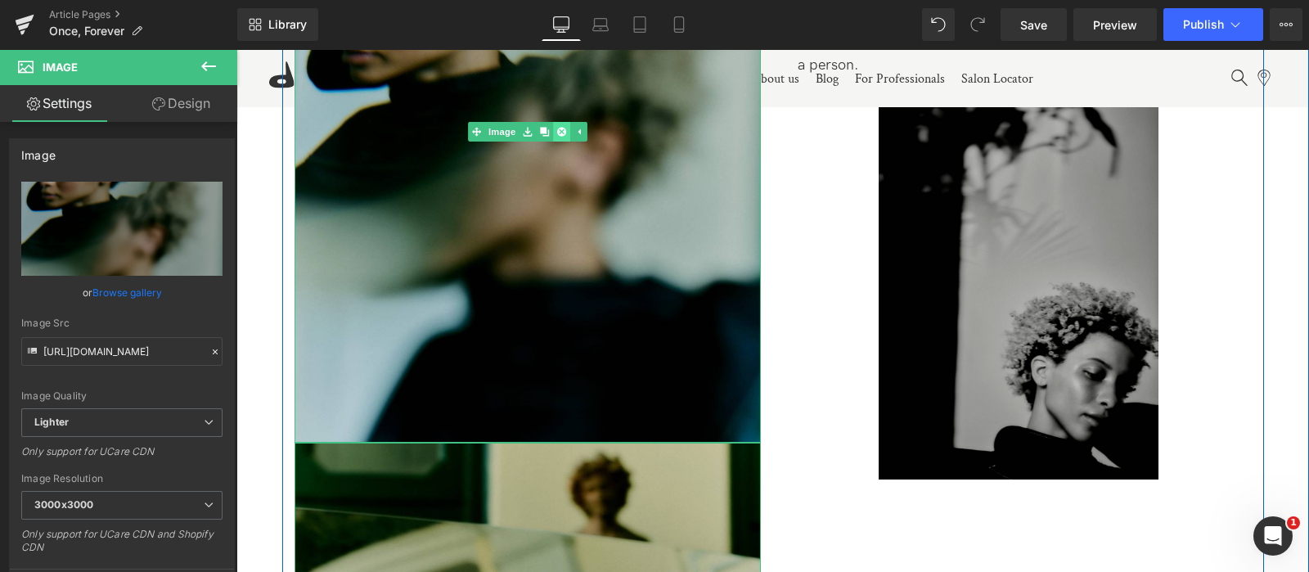
click at [561, 132] on icon at bounding box center [560, 131] width 9 height 9
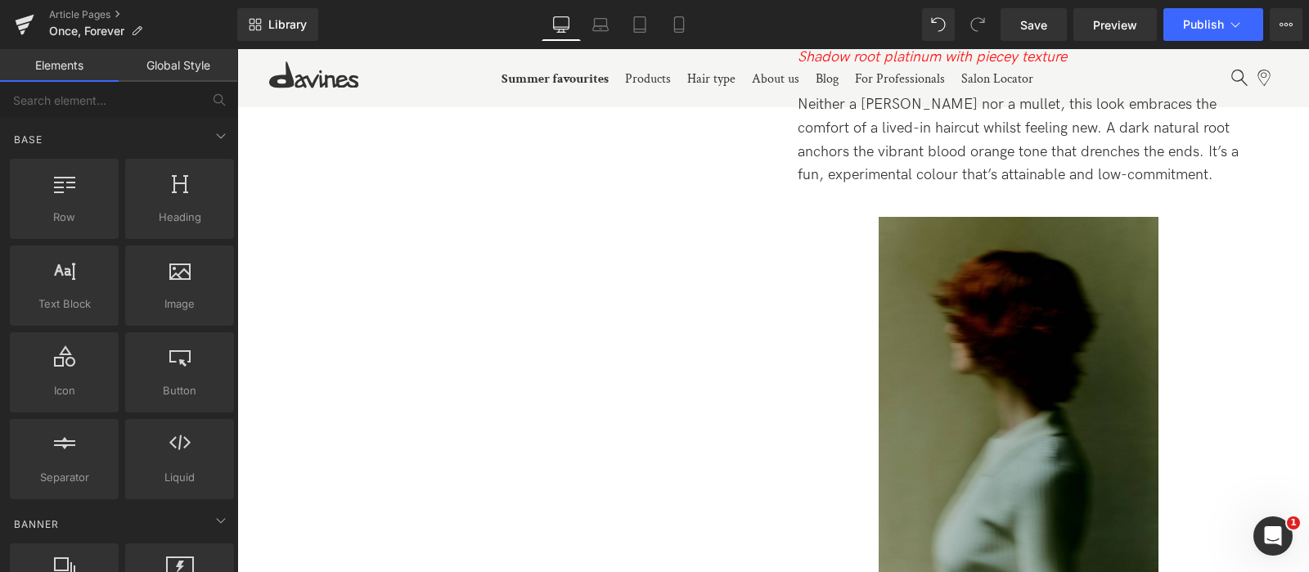
scroll to position [8201, 0]
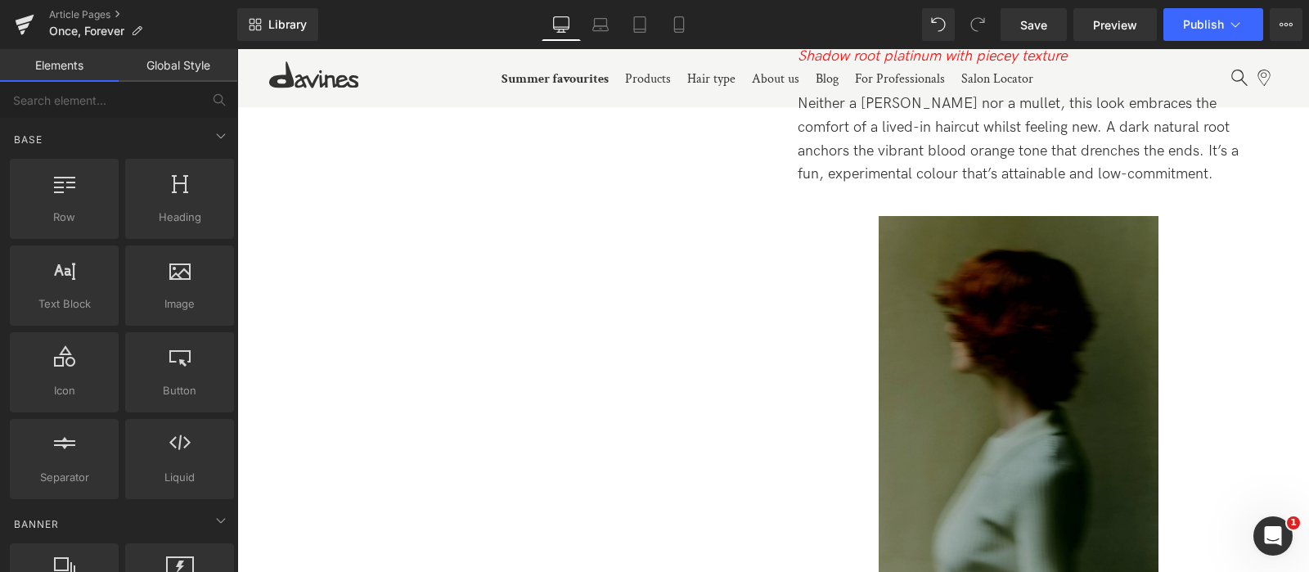
click at [988, 393] on div "Image" at bounding box center [1019, 402] width 466 height 373
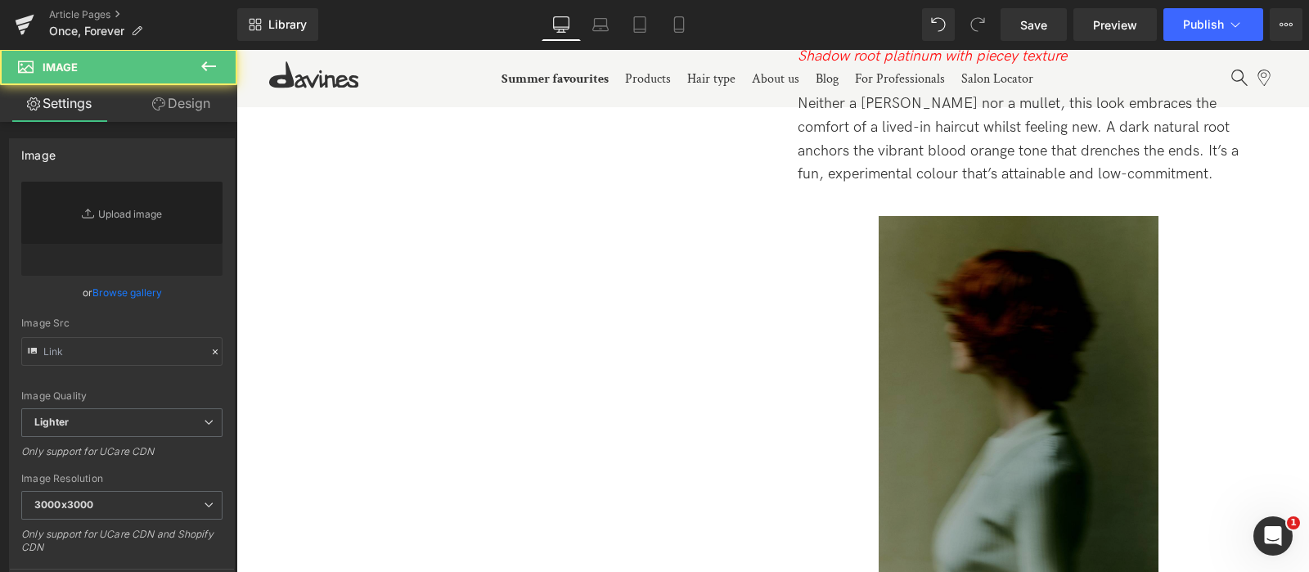
type input "[URL][DOMAIN_NAME]"
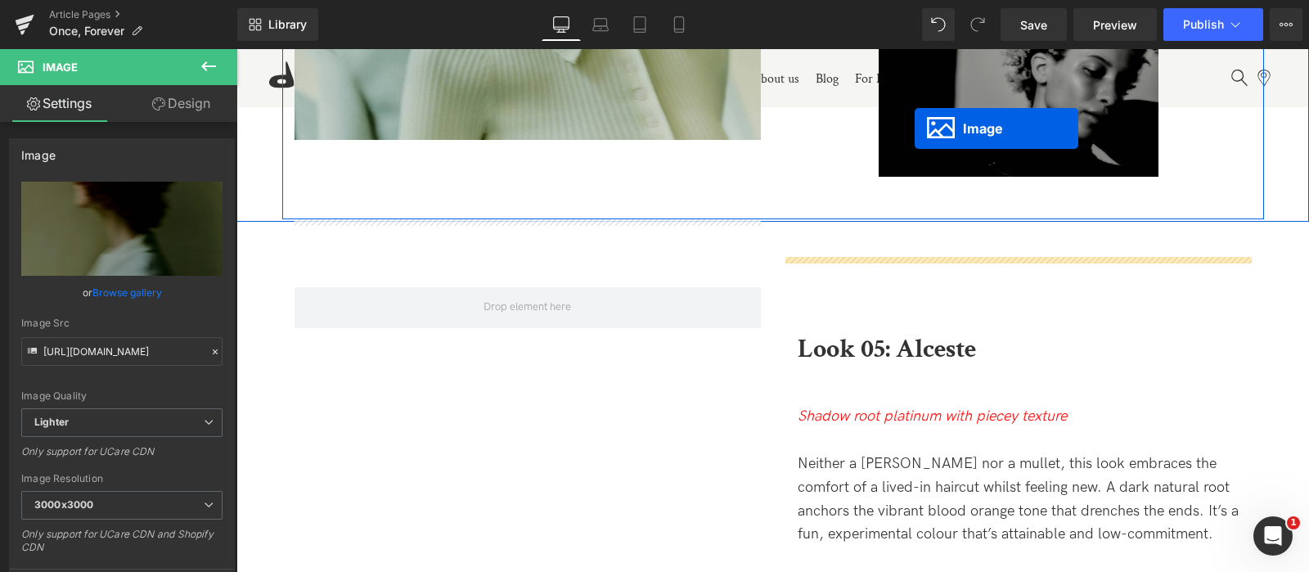
scroll to position [7759, 0]
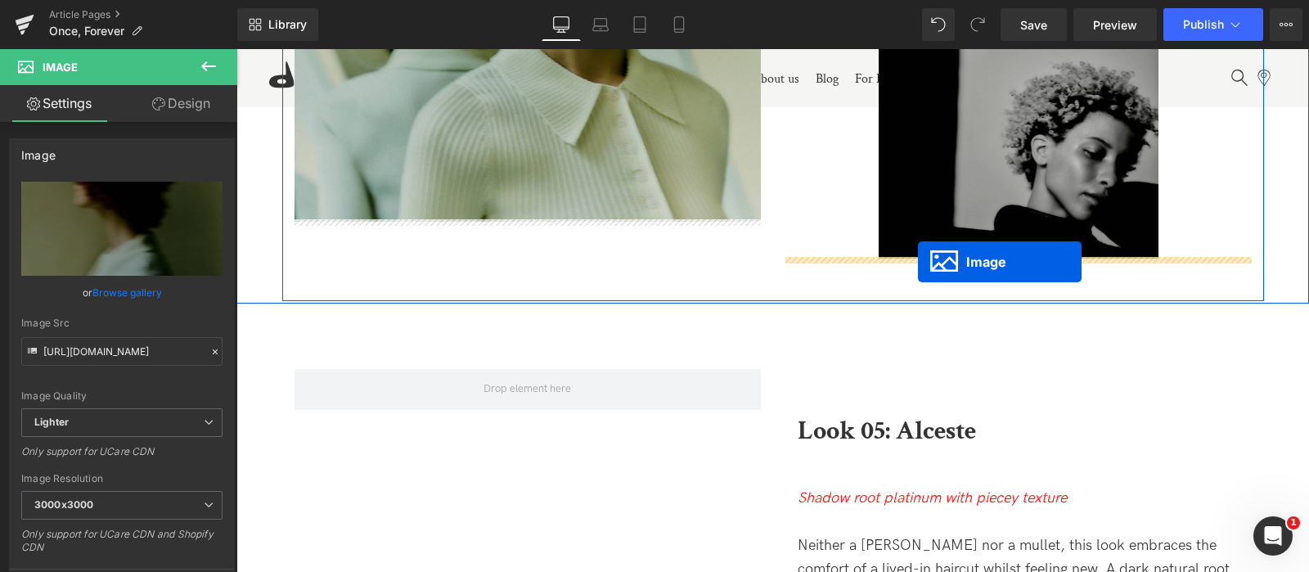
drag, startPoint x: 989, startPoint y: 403, endPoint x: 918, endPoint y: 262, distance: 158.5
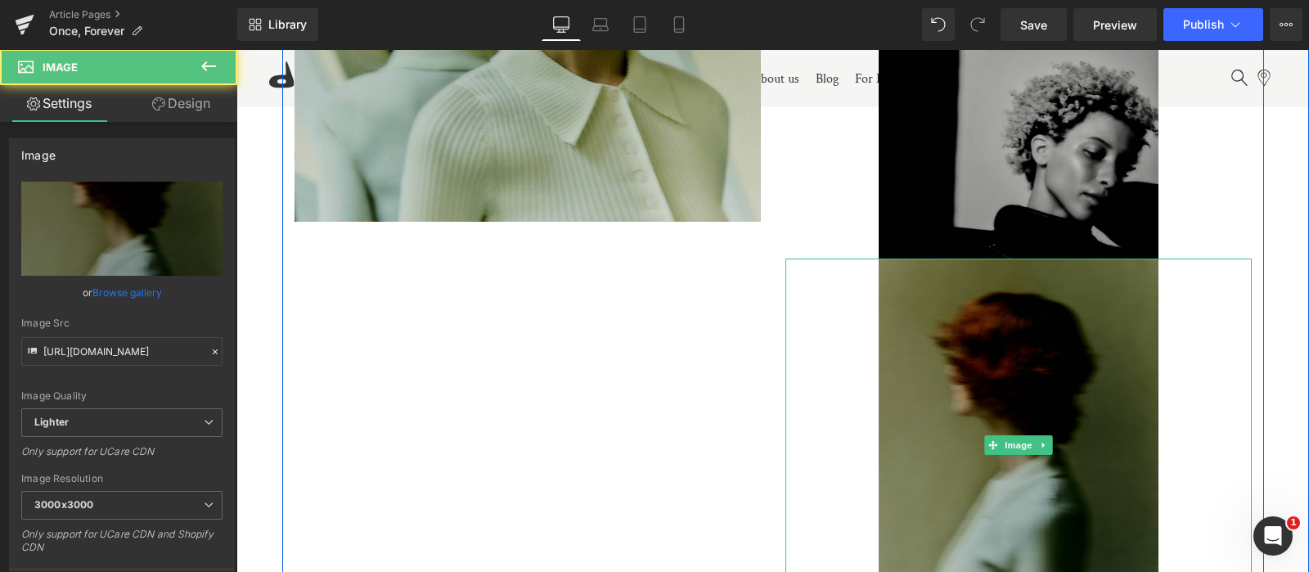
scroll to position [7722, 0]
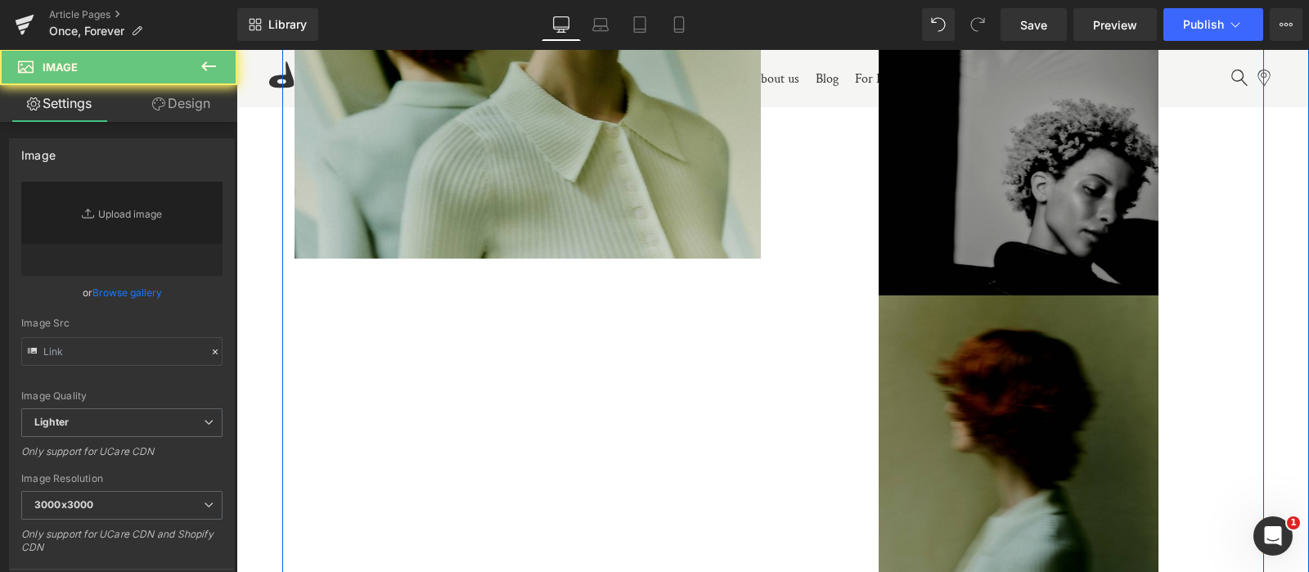
type input "[URL][DOMAIN_NAME]"
click at [1035, 184] on img at bounding box center [1019, 109] width 280 height 373
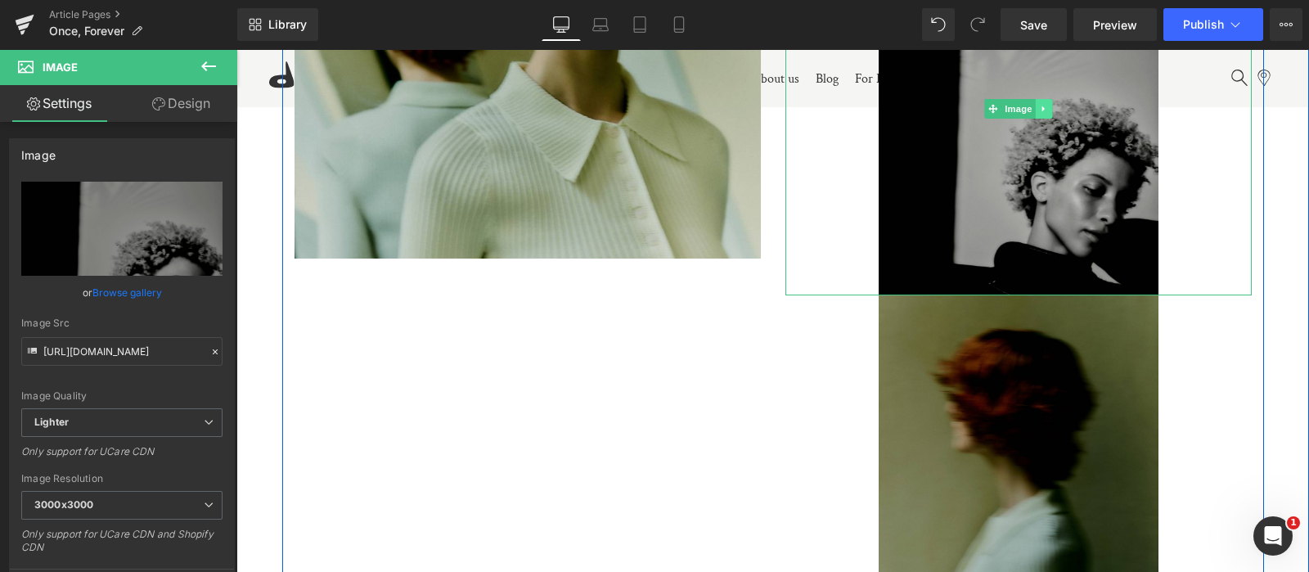
click at [1044, 112] on icon at bounding box center [1043, 109] width 9 height 10
click at [1049, 113] on link at bounding box center [1052, 109] width 17 height 20
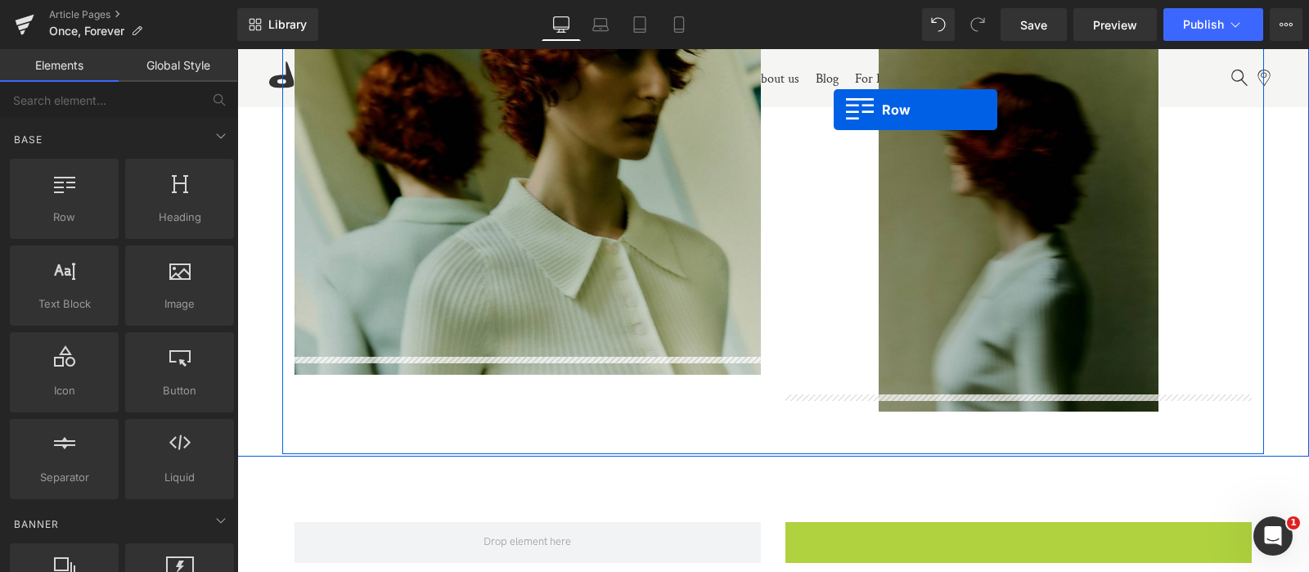
scroll to position [7540, 0]
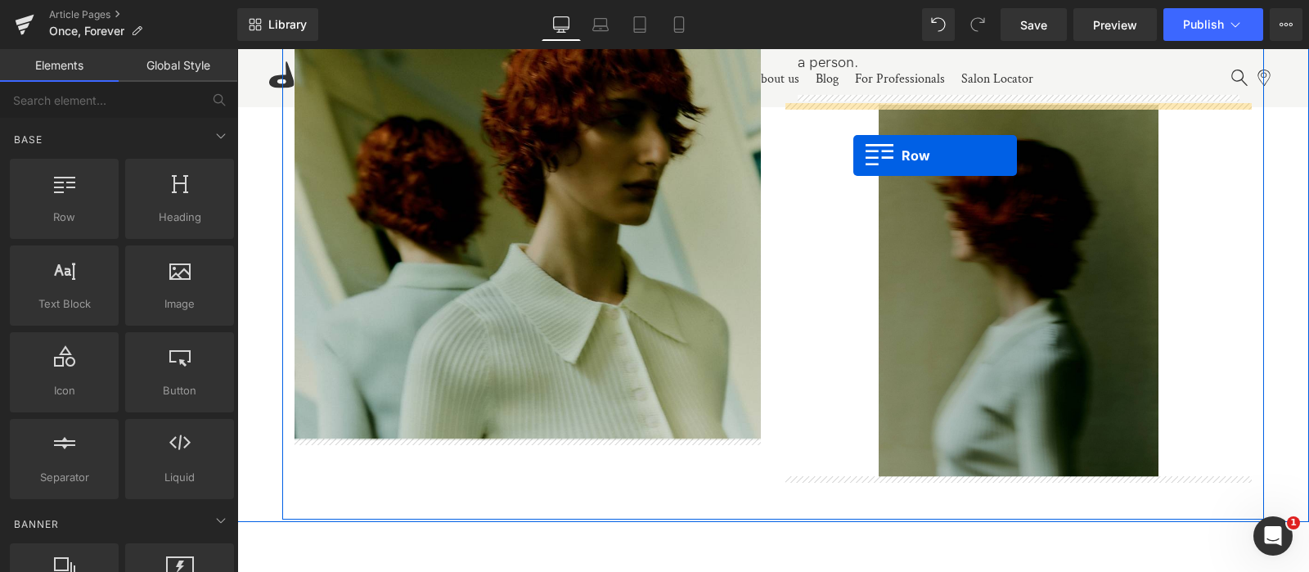
drag, startPoint x: 799, startPoint y: 173, endPoint x: 850, endPoint y: 151, distance: 56.4
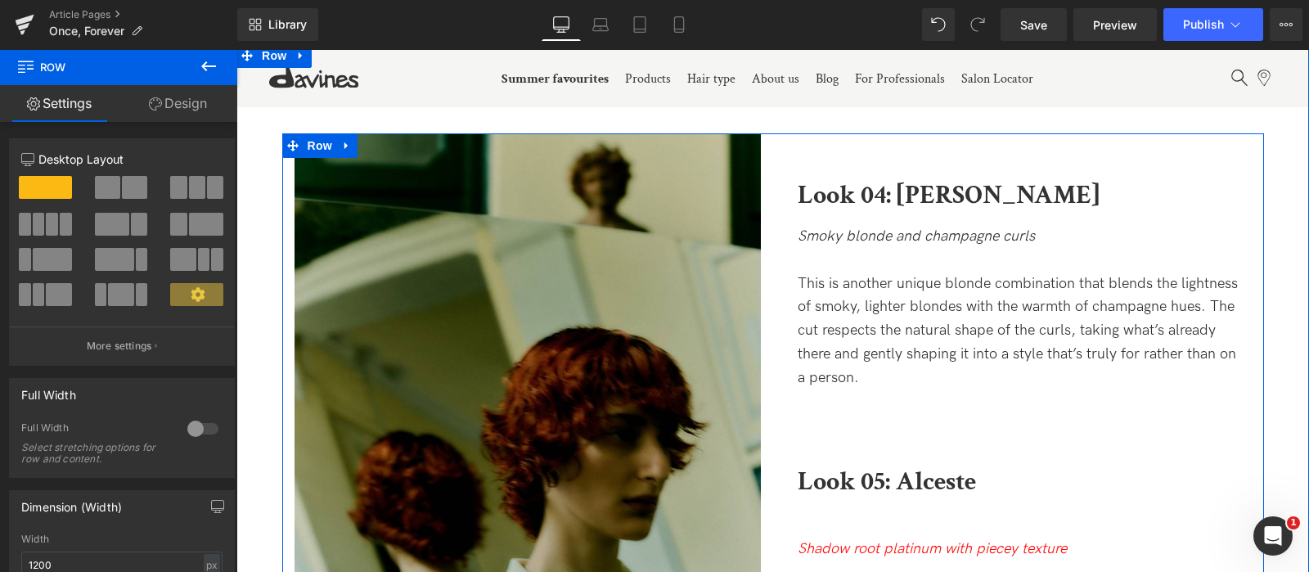
scroll to position [7091, 0]
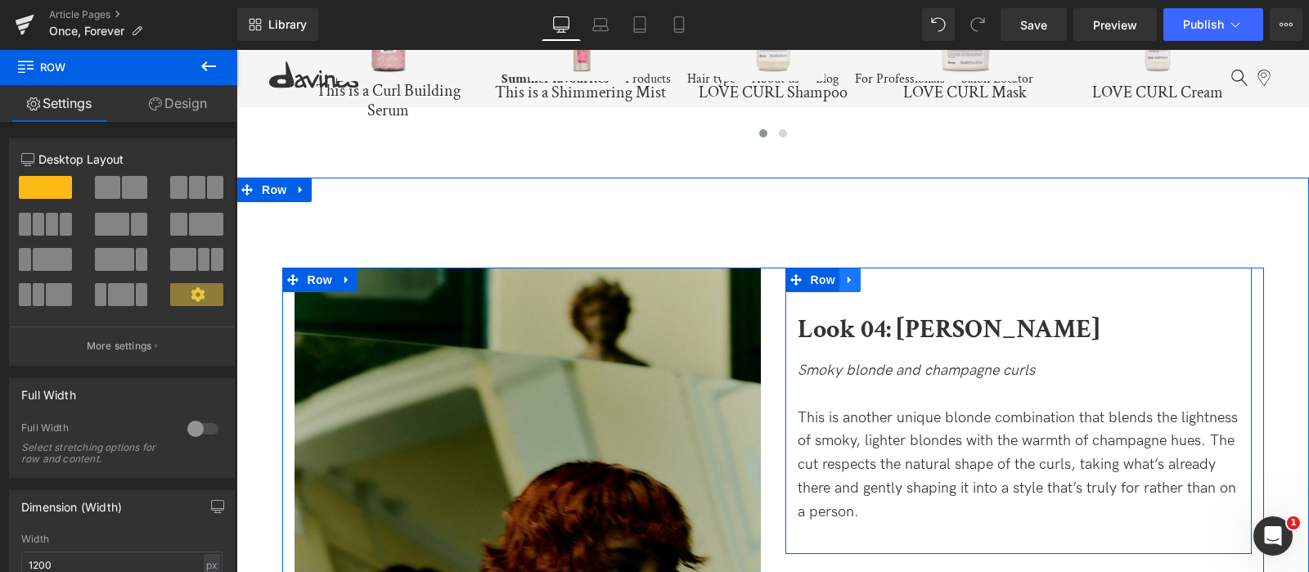
click at [847, 276] on icon at bounding box center [850, 279] width 11 height 12
click at [889, 279] on icon at bounding box center [892, 279] width 11 height 12
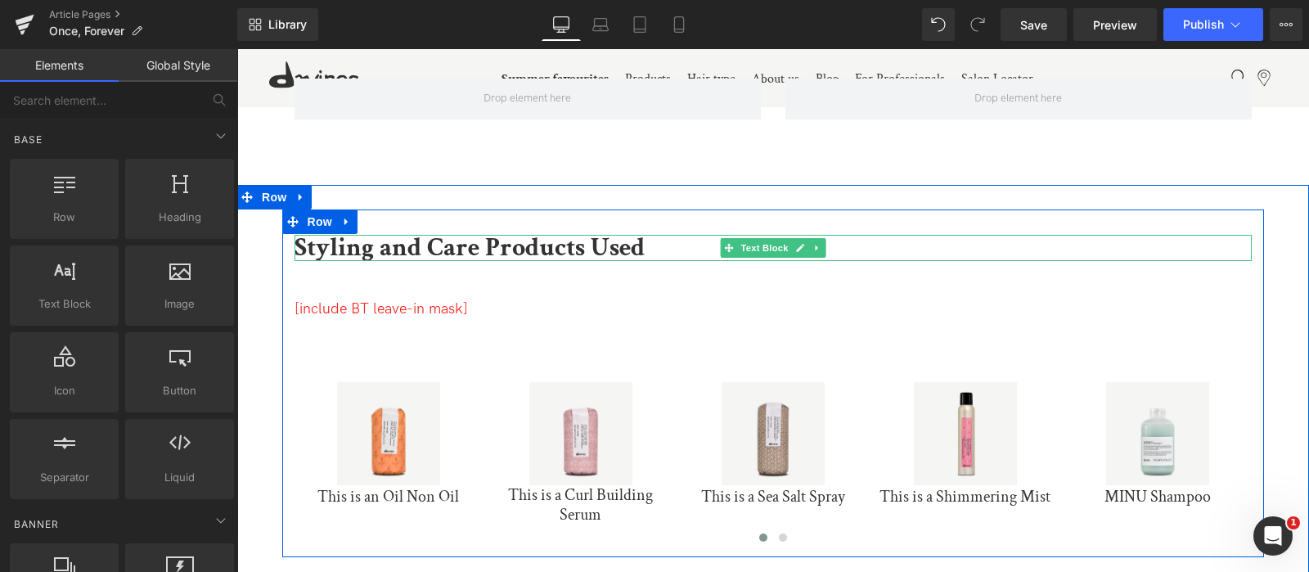
scroll to position [7930, 0]
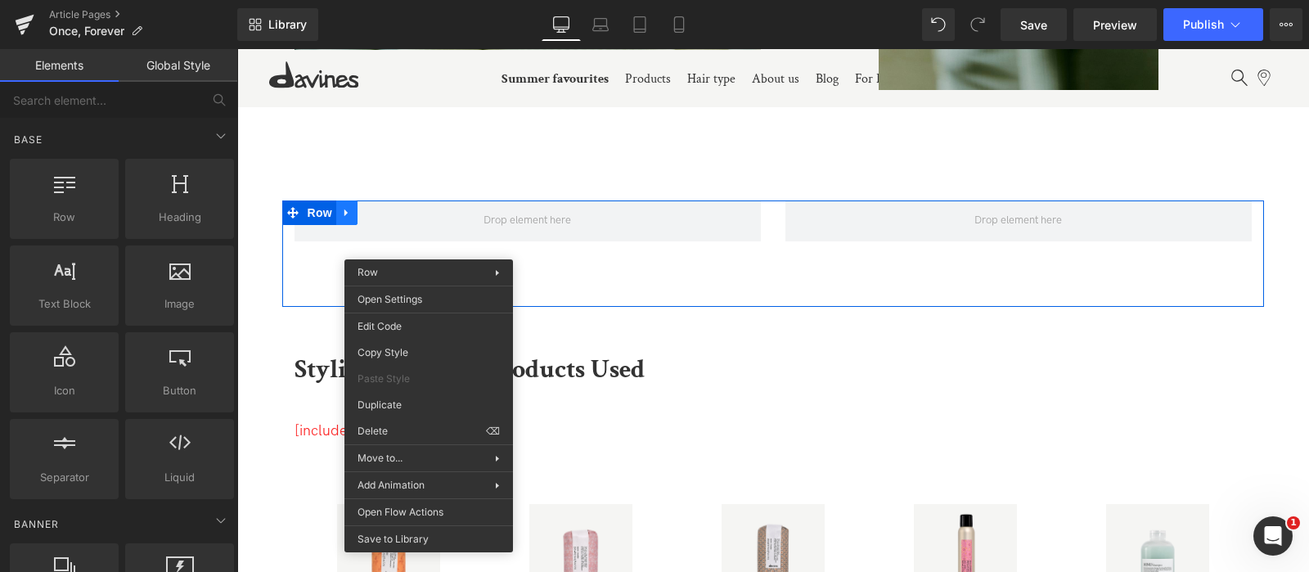
click at [346, 210] on div "Row" at bounding box center [773, 253] width 982 height 106
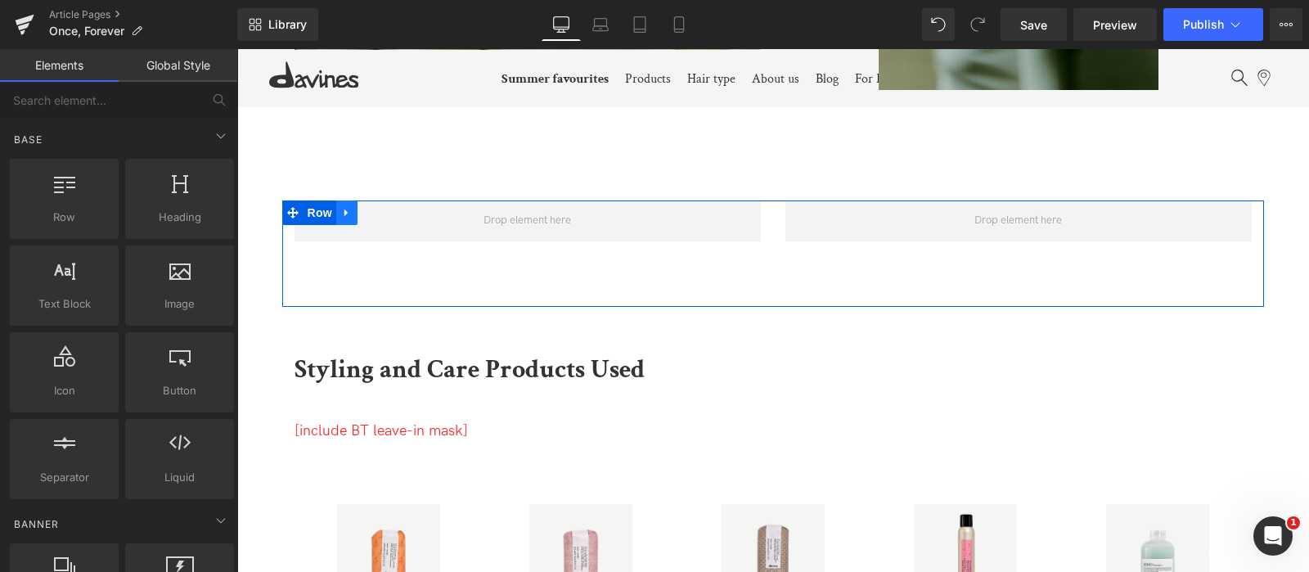
click at [349, 209] on icon at bounding box center [346, 212] width 11 height 12
click at [385, 210] on icon at bounding box center [389, 212] width 11 height 12
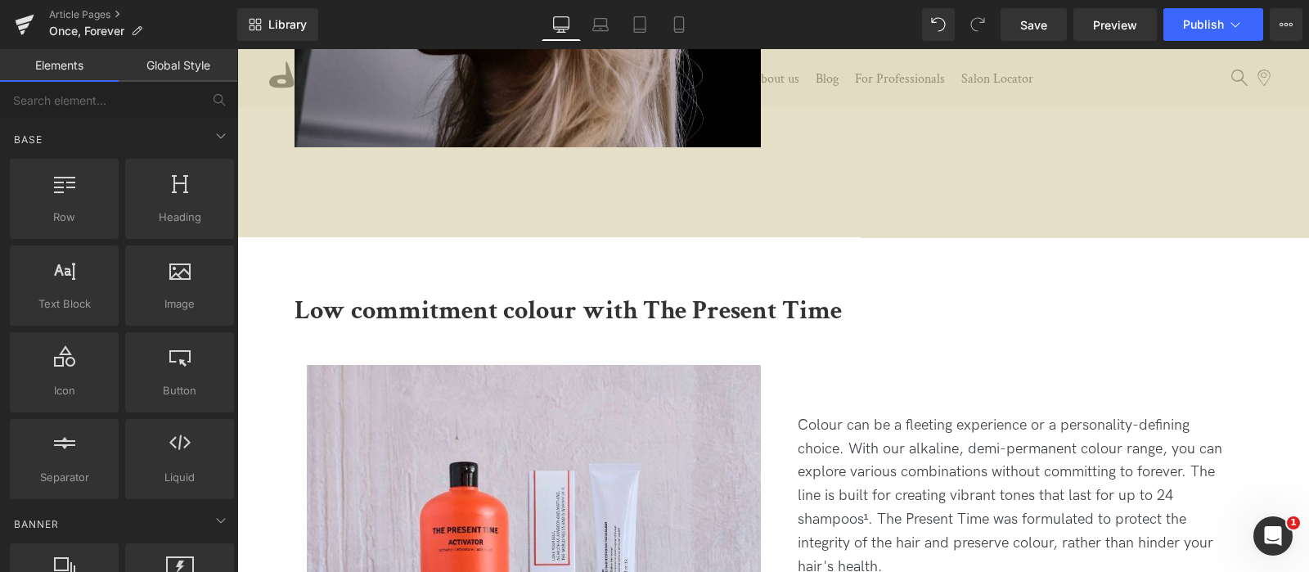
scroll to position [9312, 0]
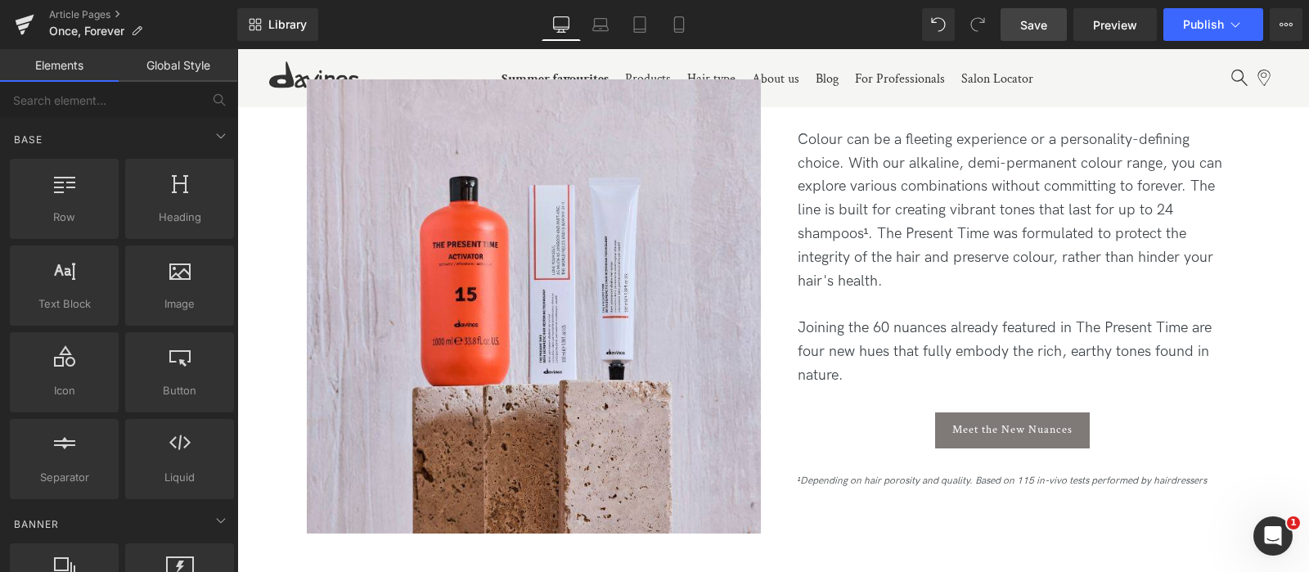
click at [1047, 16] on span "Save" at bounding box center [1033, 24] width 27 height 17
